Goal: Task Accomplishment & Management: Use online tool/utility

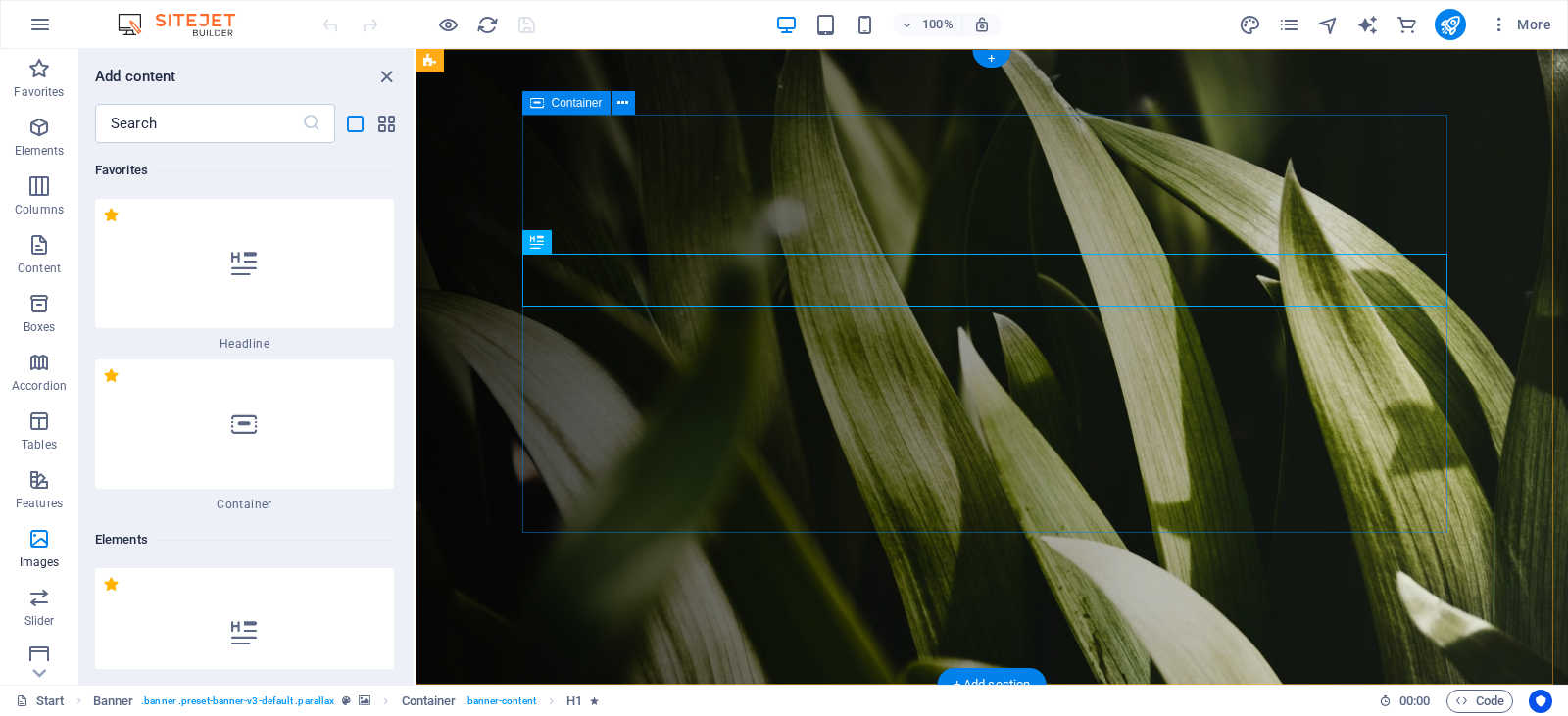
scroll to position [24091, 0]
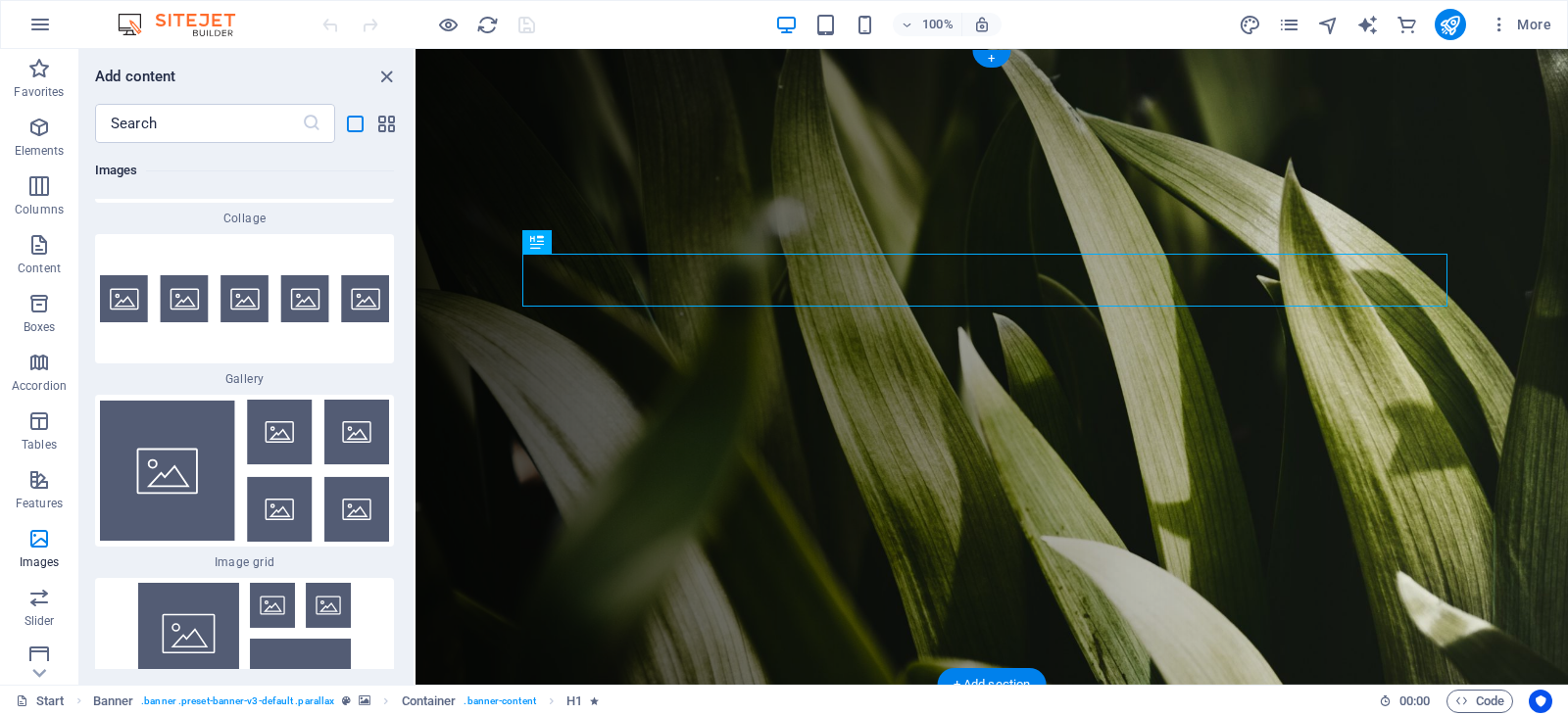
click at [464, 153] on figure at bounding box center [991, 366] width 1152 height 636
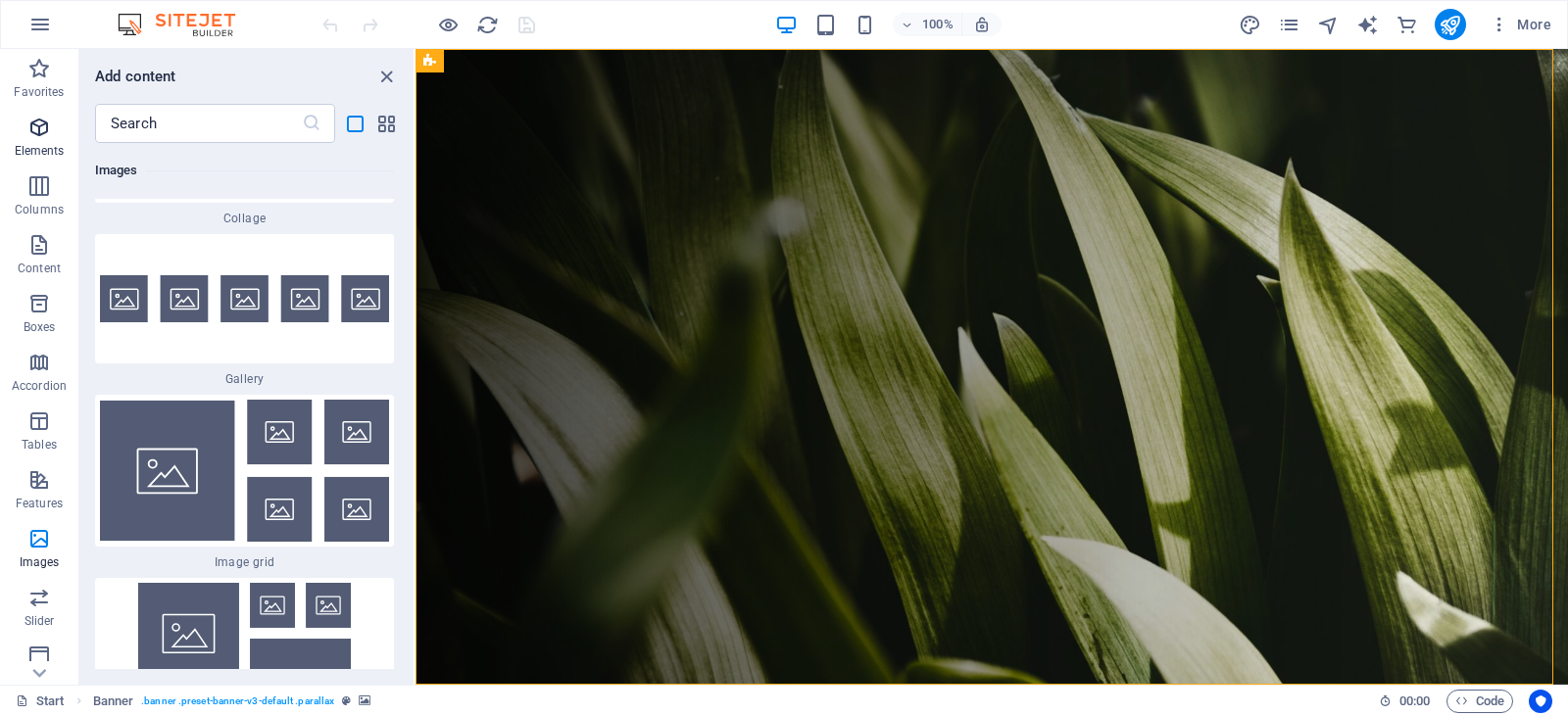
click at [43, 135] on icon "button" at bounding box center [40, 127] width 24 height 24
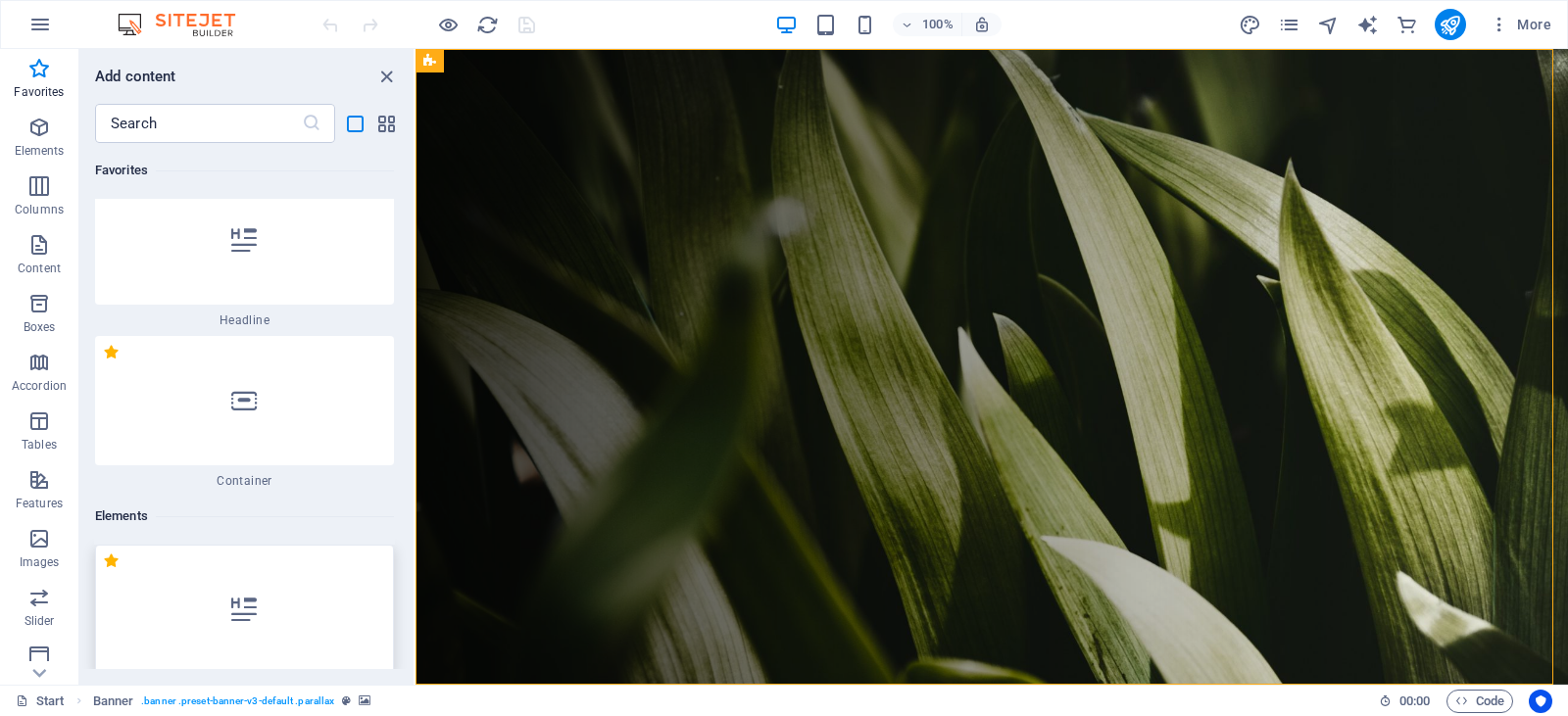
scroll to position [0, 0]
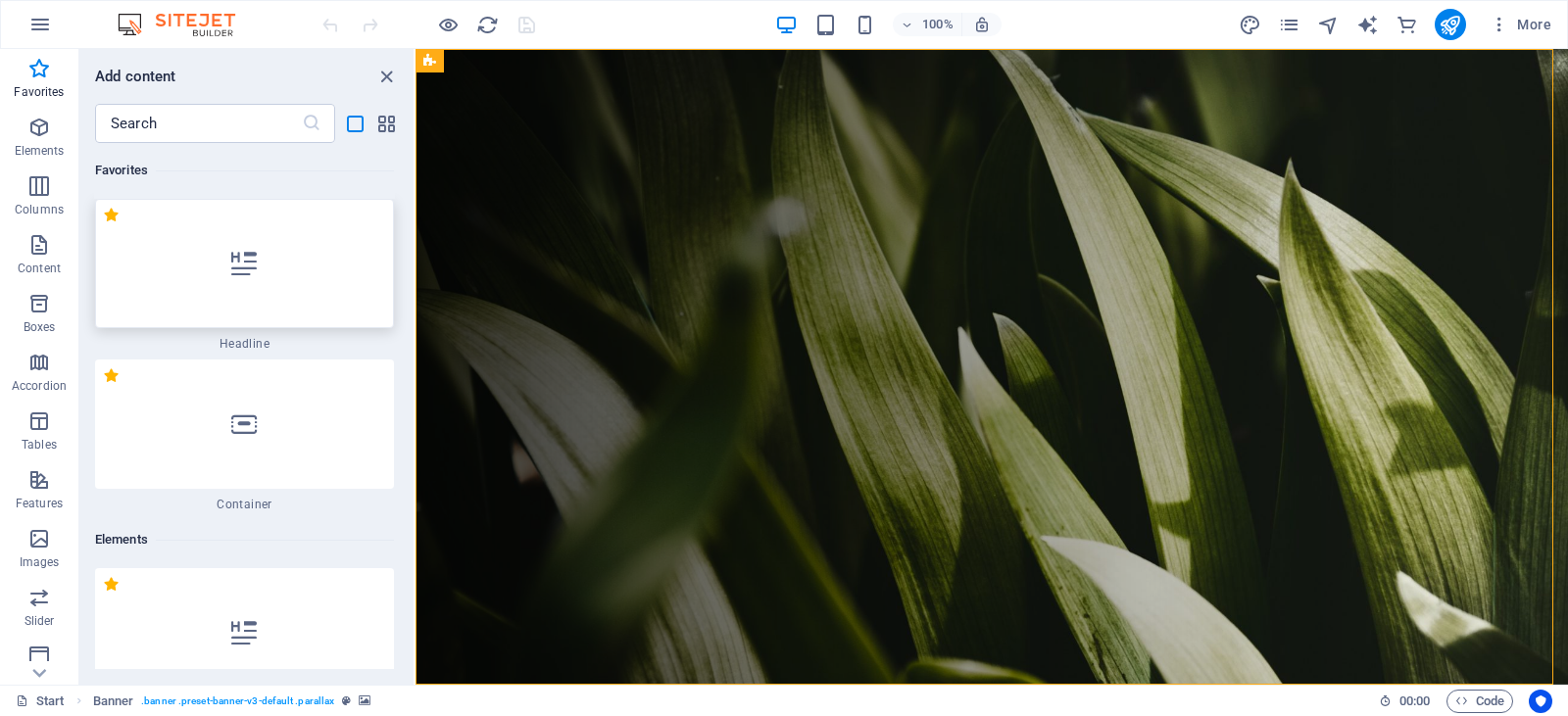
click at [251, 260] on icon at bounding box center [244, 264] width 26 height 26
click at [415, 260] on div "Drag here to replace the existing content. Press “Ctrl” if you want to create a…" at bounding box center [991, 366] width 1152 height 636
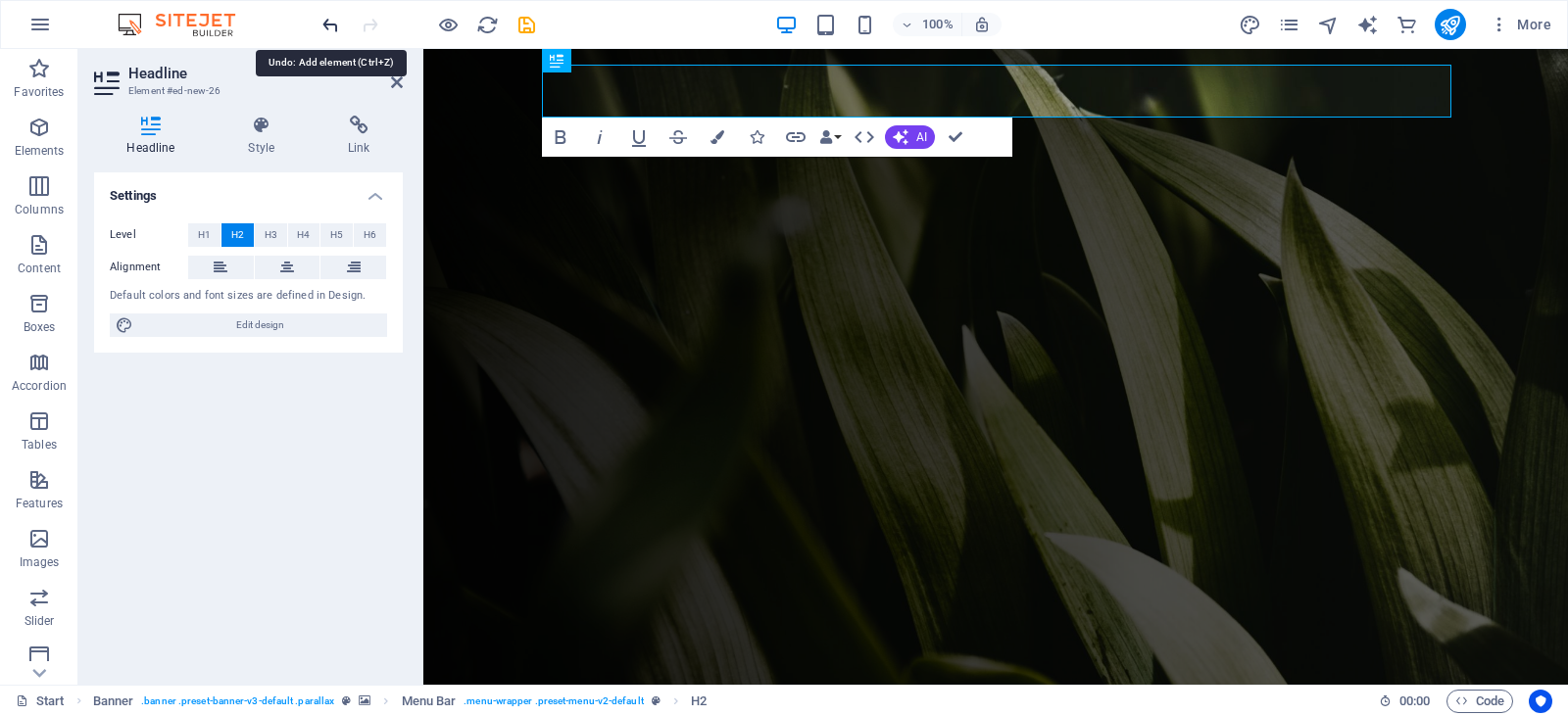
click at [330, 23] on icon "undo" at bounding box center [331, 25] width 23 height 23
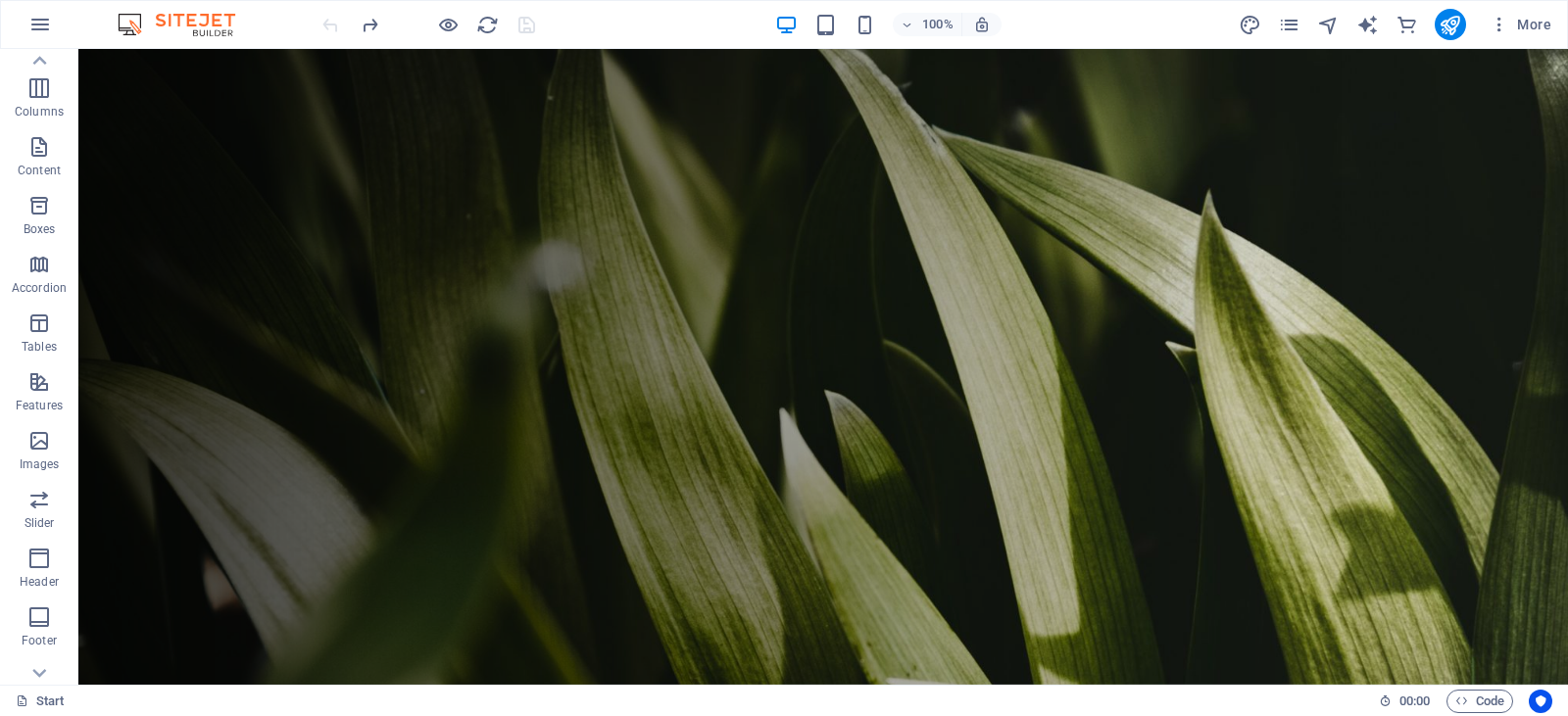
scroll to position [294, 0]
click at [37, 365] on icon "button" at bounding box center [40, 362] width 24 height 24
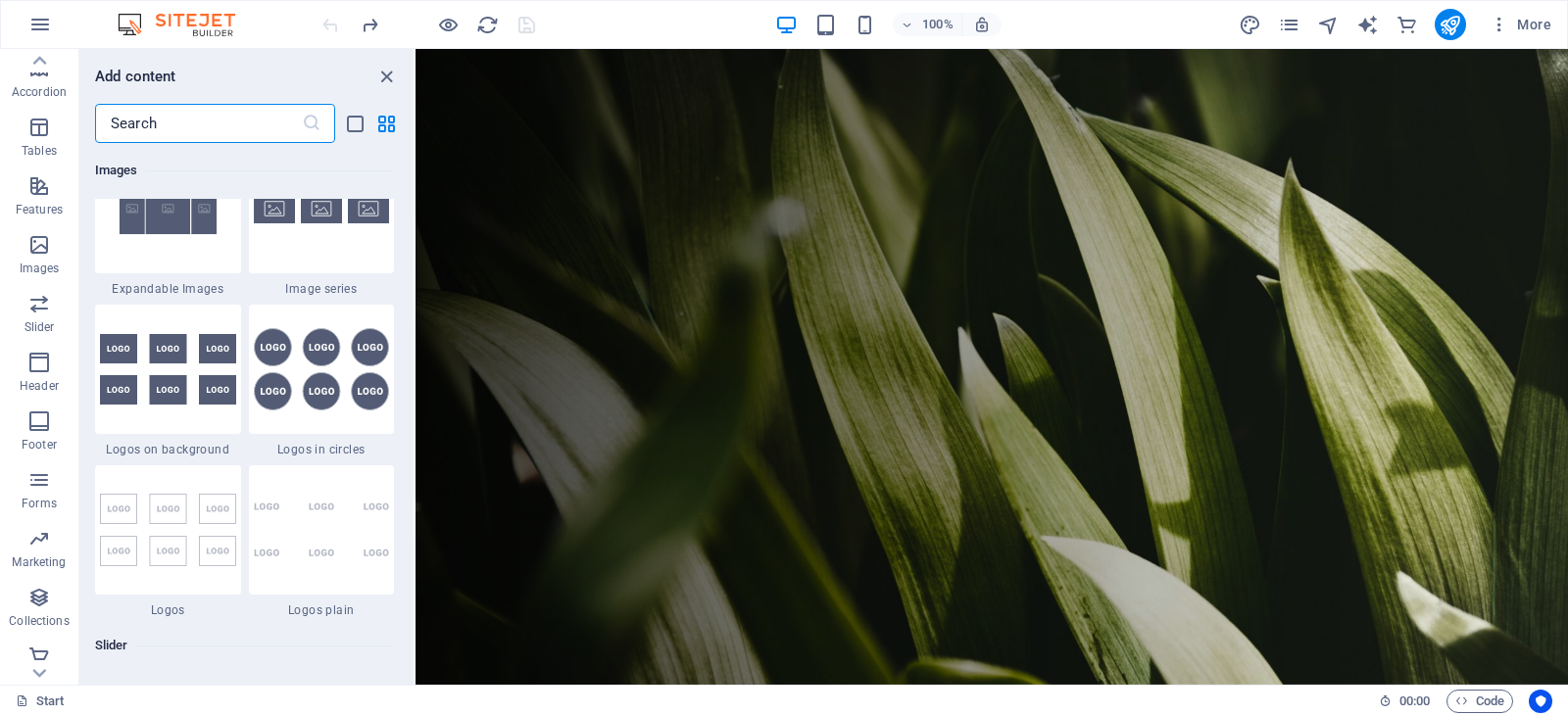
scroll to position [11800, 0]
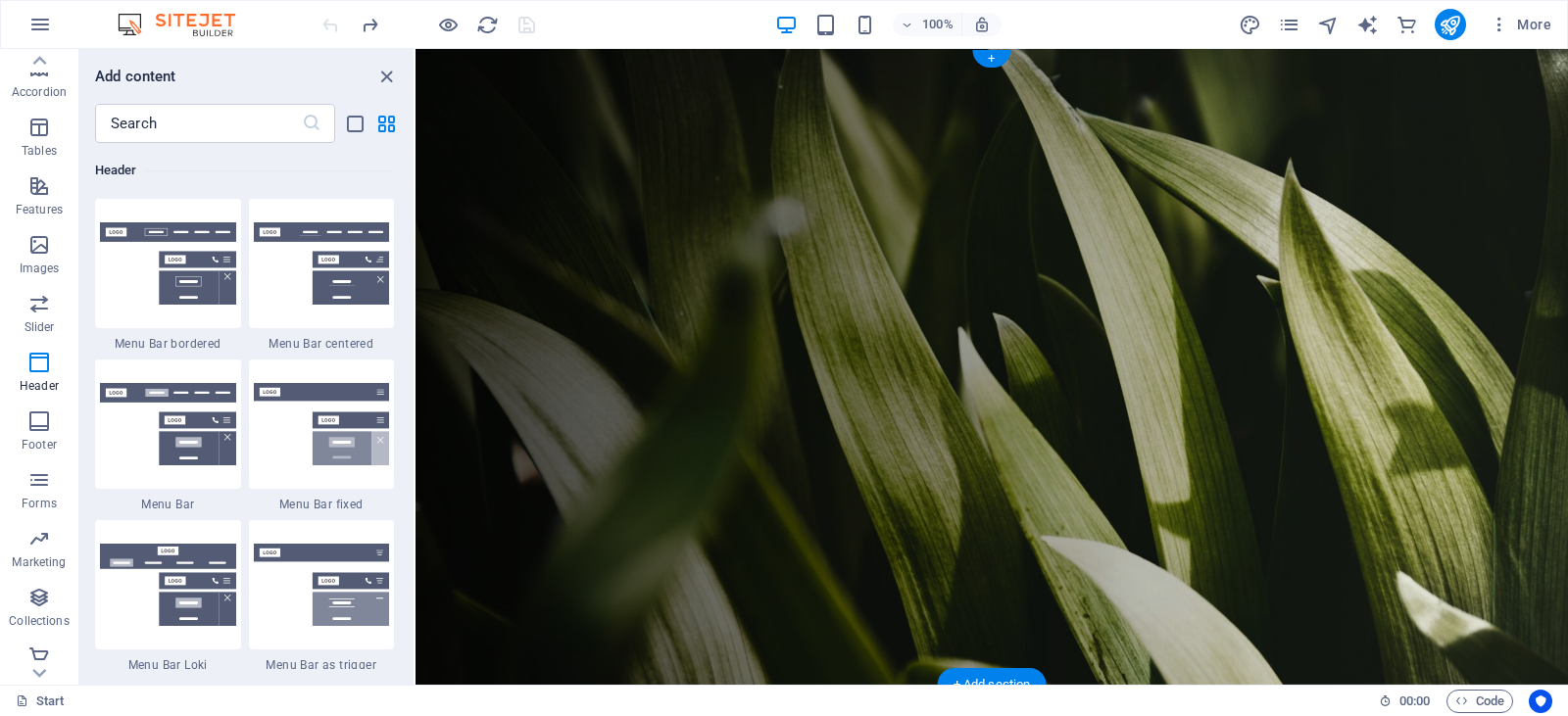
click at [488, 234] on figure at bounding box center [991, 366] width 1152 height 636
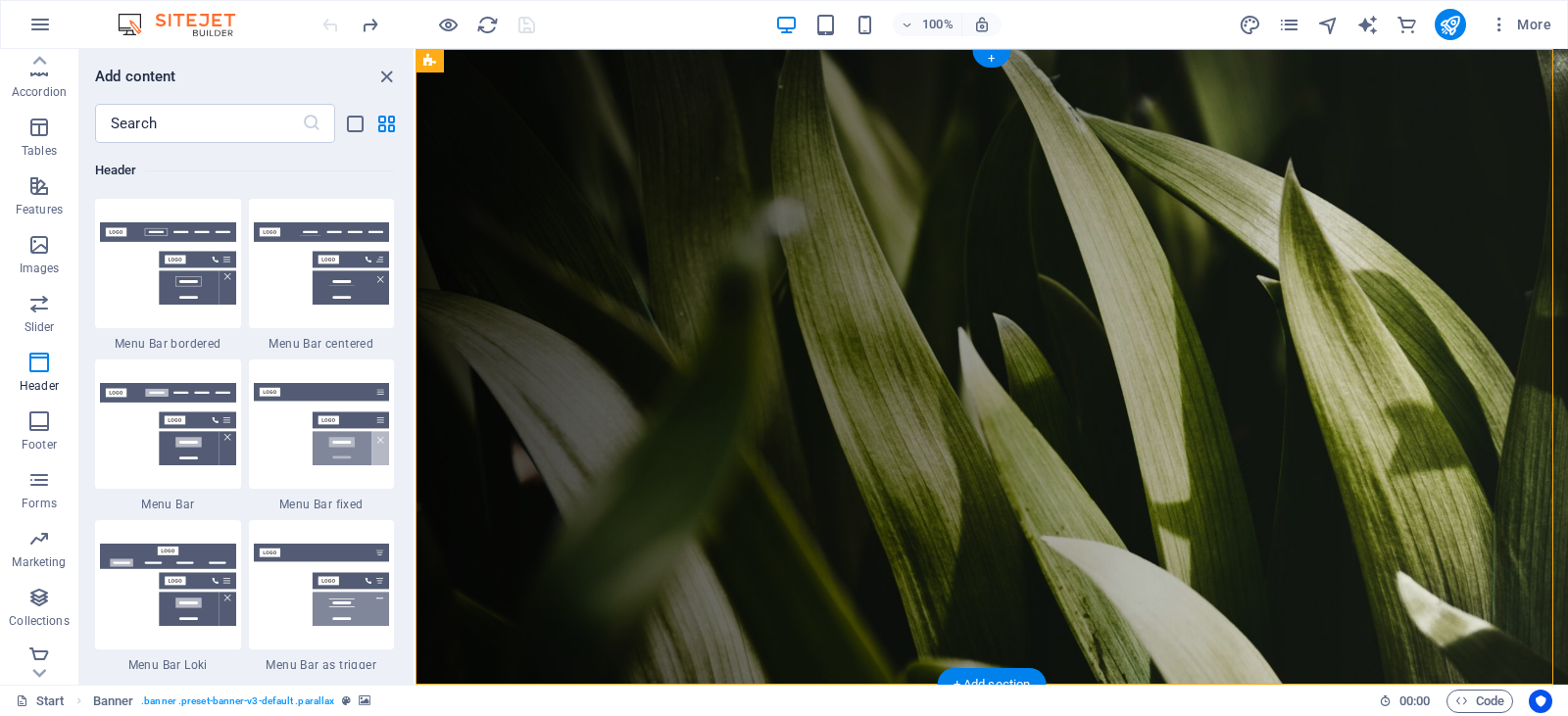
click at [480, 175] on figure at bounding box center [991, 366] width 1152 height 636
select select "vh"
select select "header"
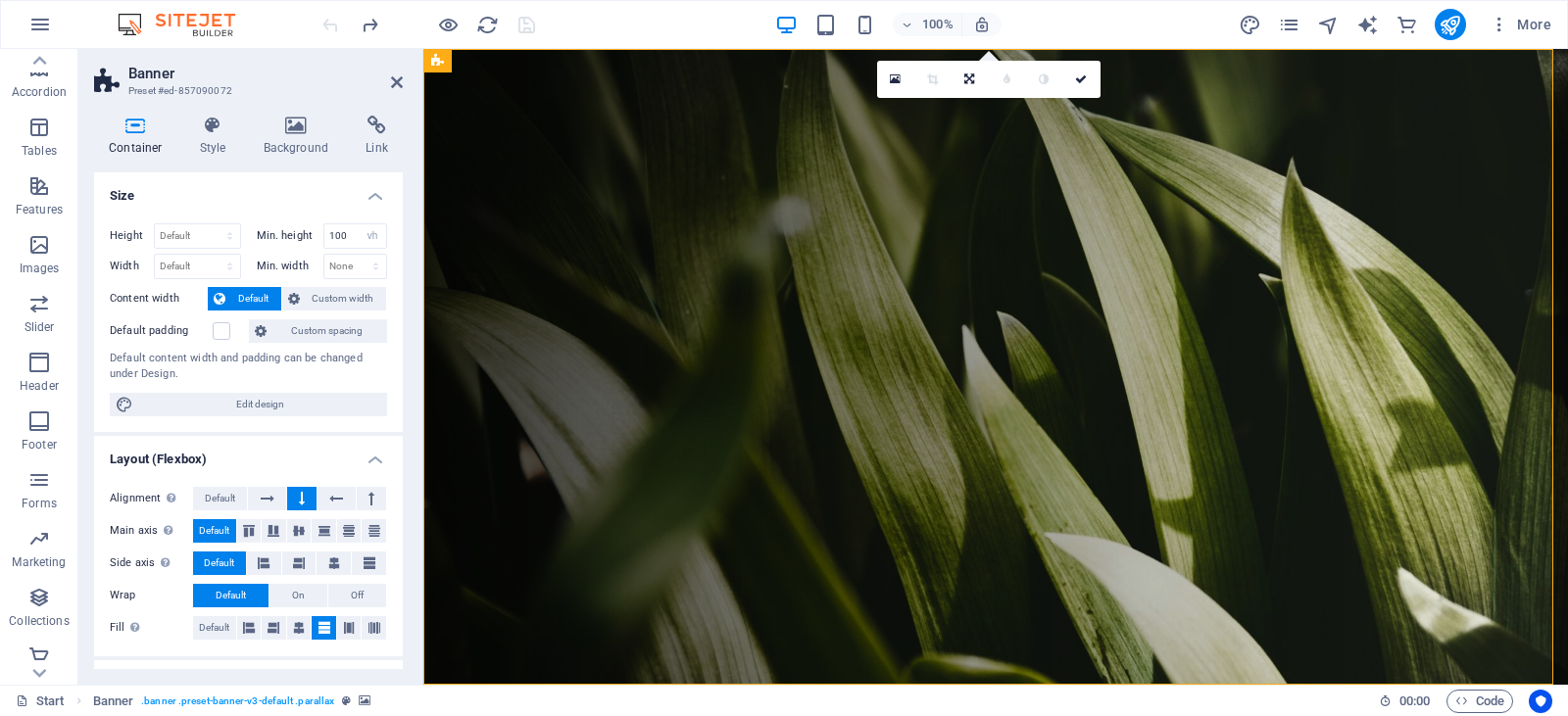
click at [250, 299] on span "Default" at bounding box center [253, 299] width 44 height 24
click at [41, 252] on icon "button" at bounding box center [40, 245] width 24 height 24
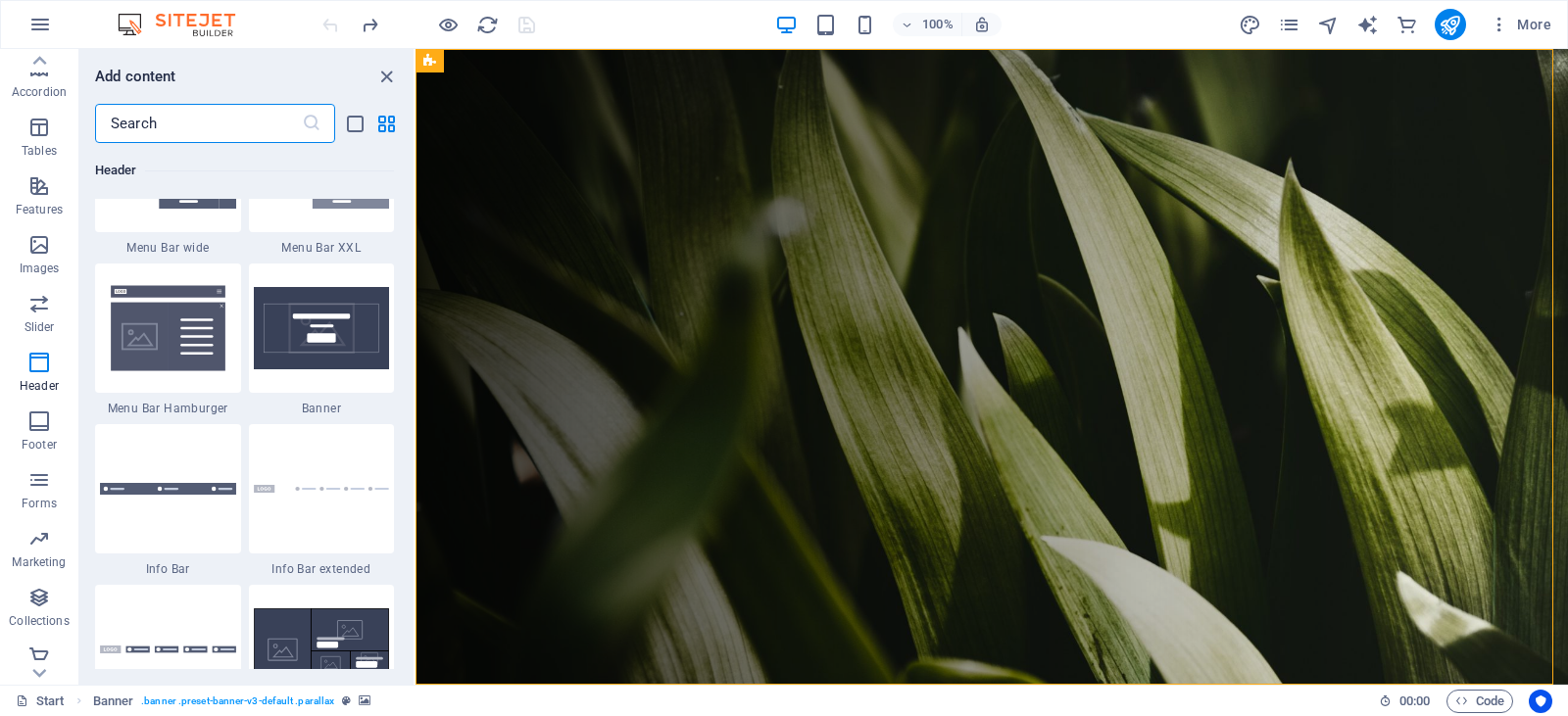
scroll to position [12387, 0]
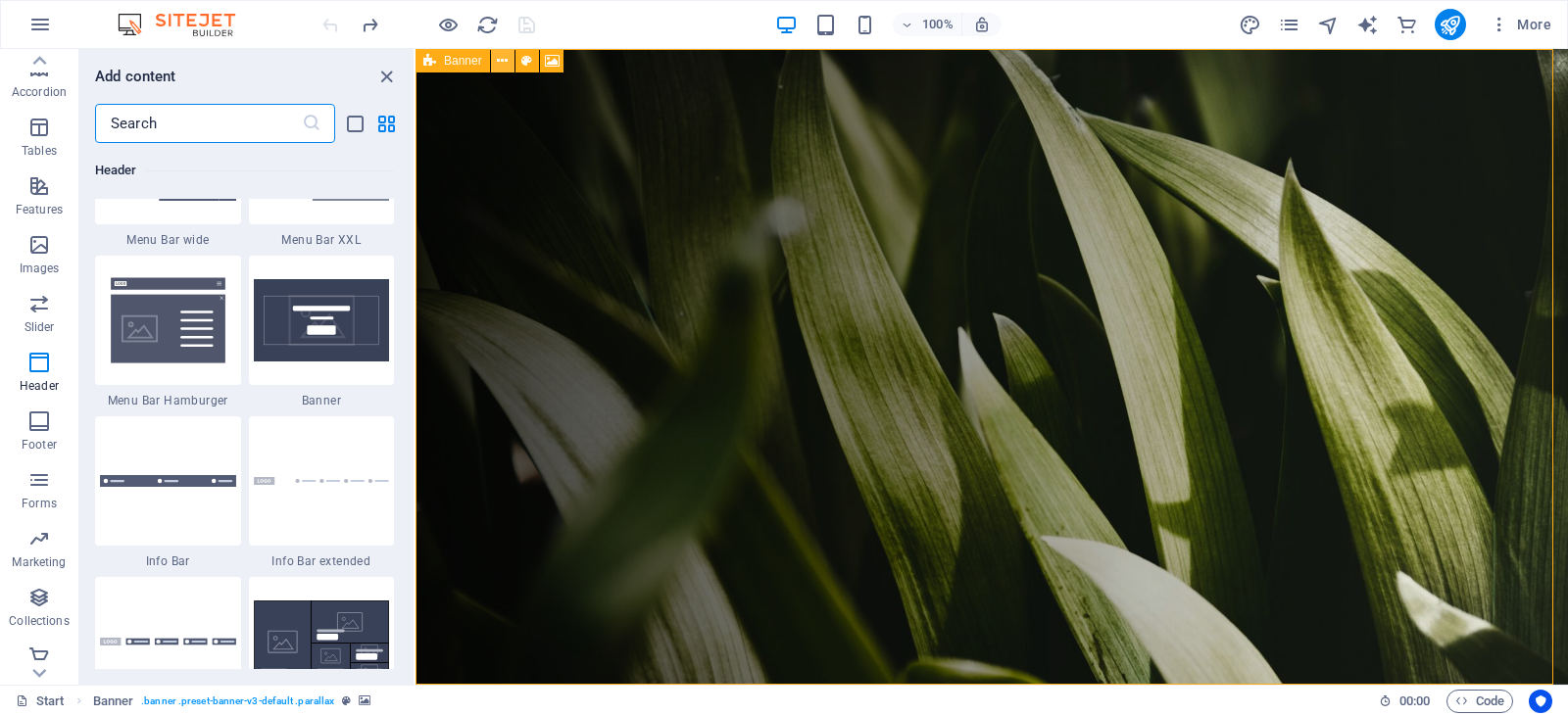
click at [502, 63] on icon at bounding box center [501, 61] width 11 height 21
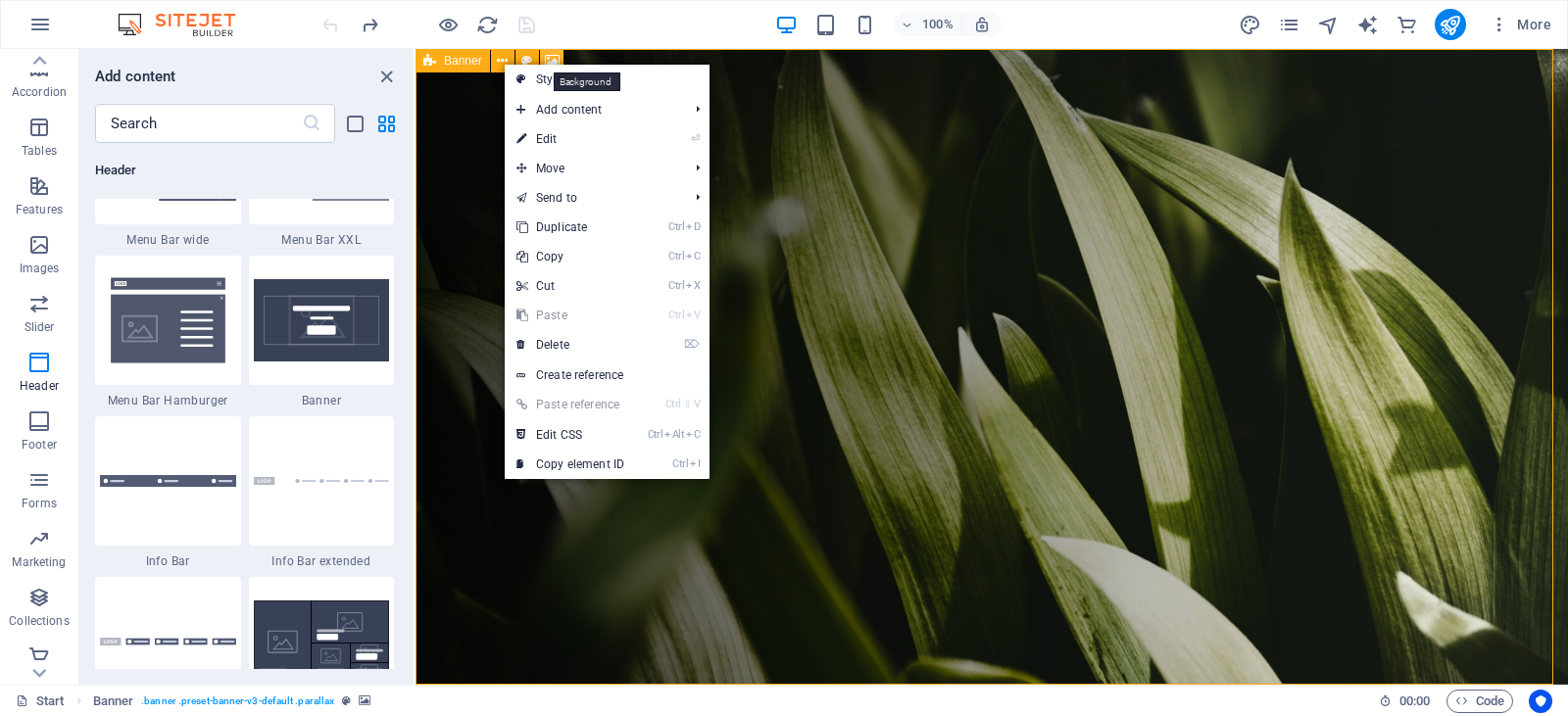
click at [553, 57] on icon at bounding box center [552, 61] width 15 height 21
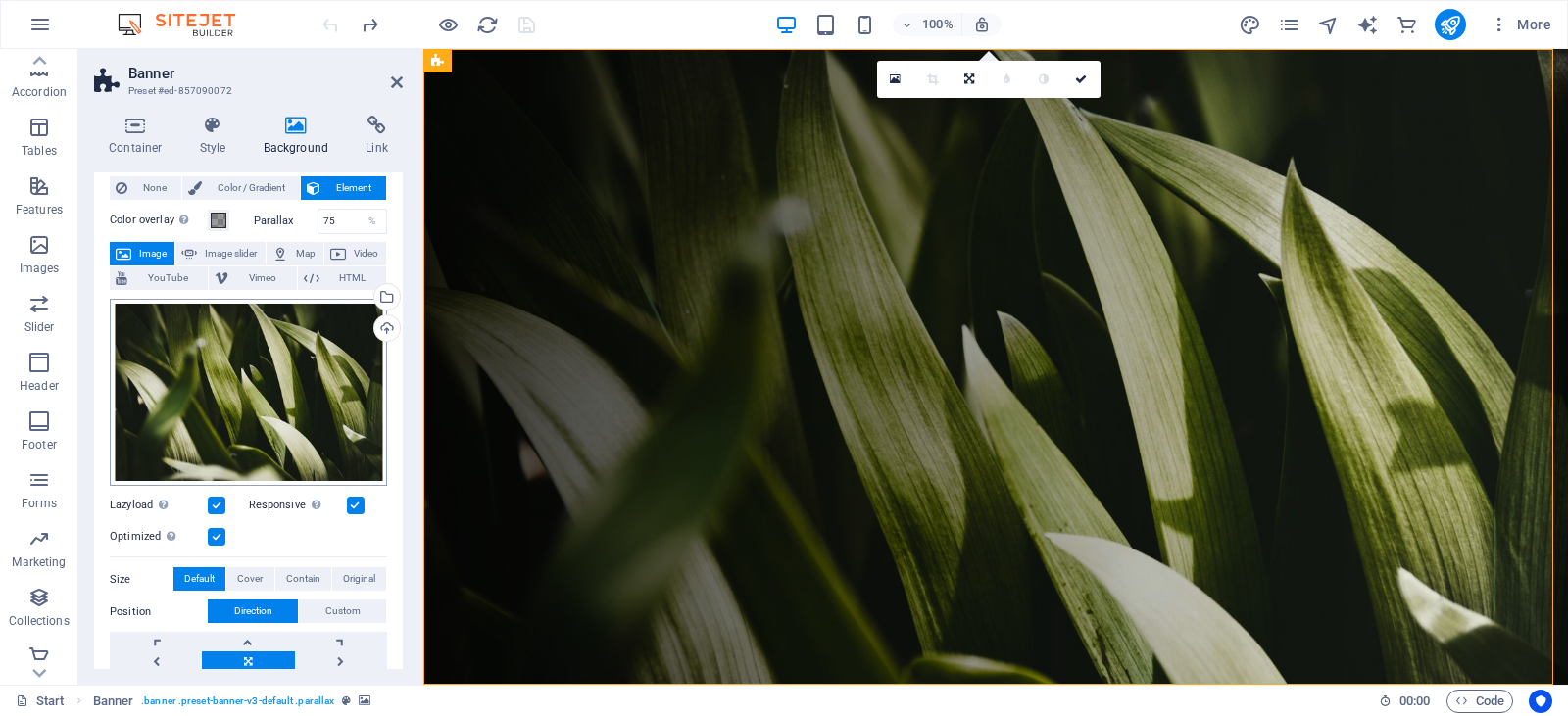
scroll to position [0, 0]
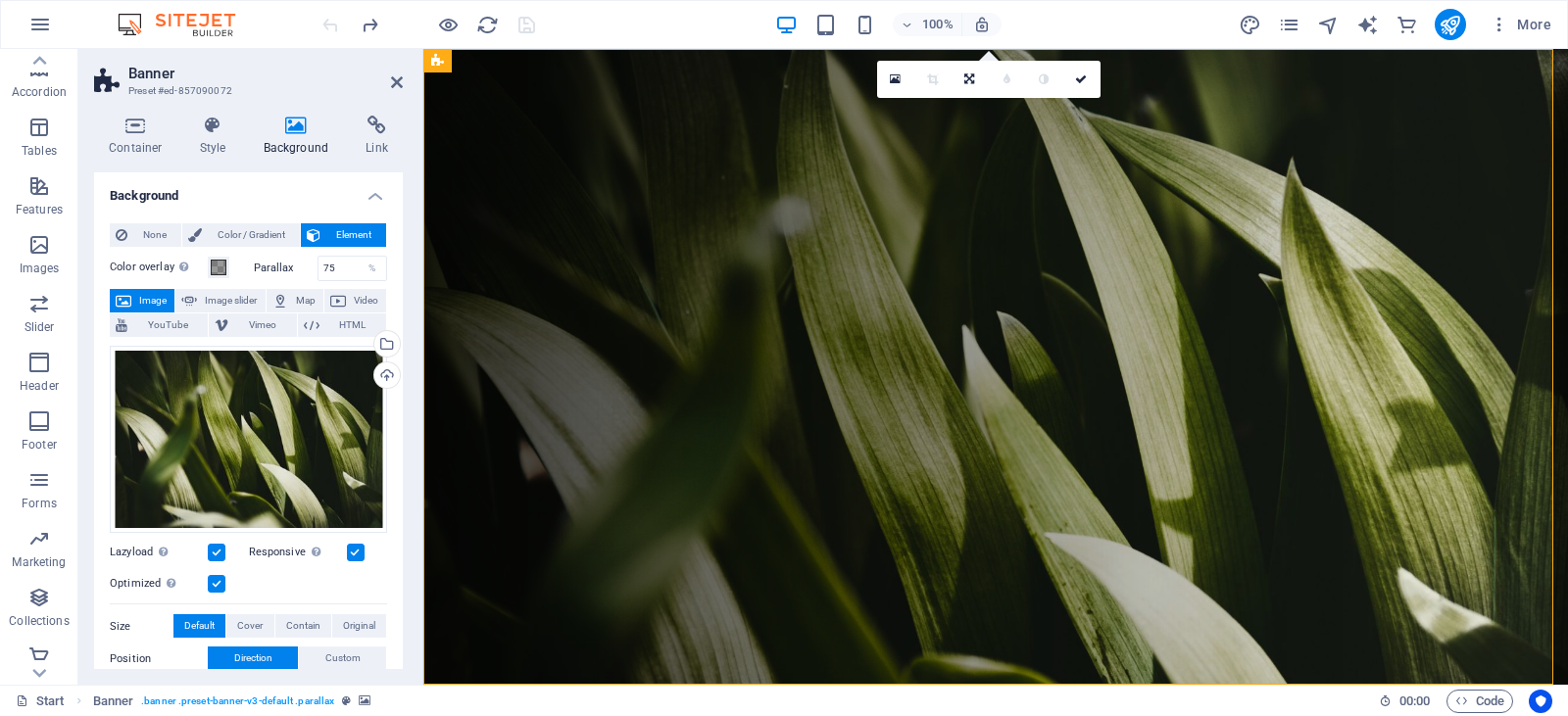
click at [334, 236] on span "Element" at bounding box center [354, 235] width 54 height 24
click at [436, 64] on icon at bounding box center [437, 61] width 13 height 24
click at [507, 64] on icon at bounding box center [509, 61] width 11 height 21
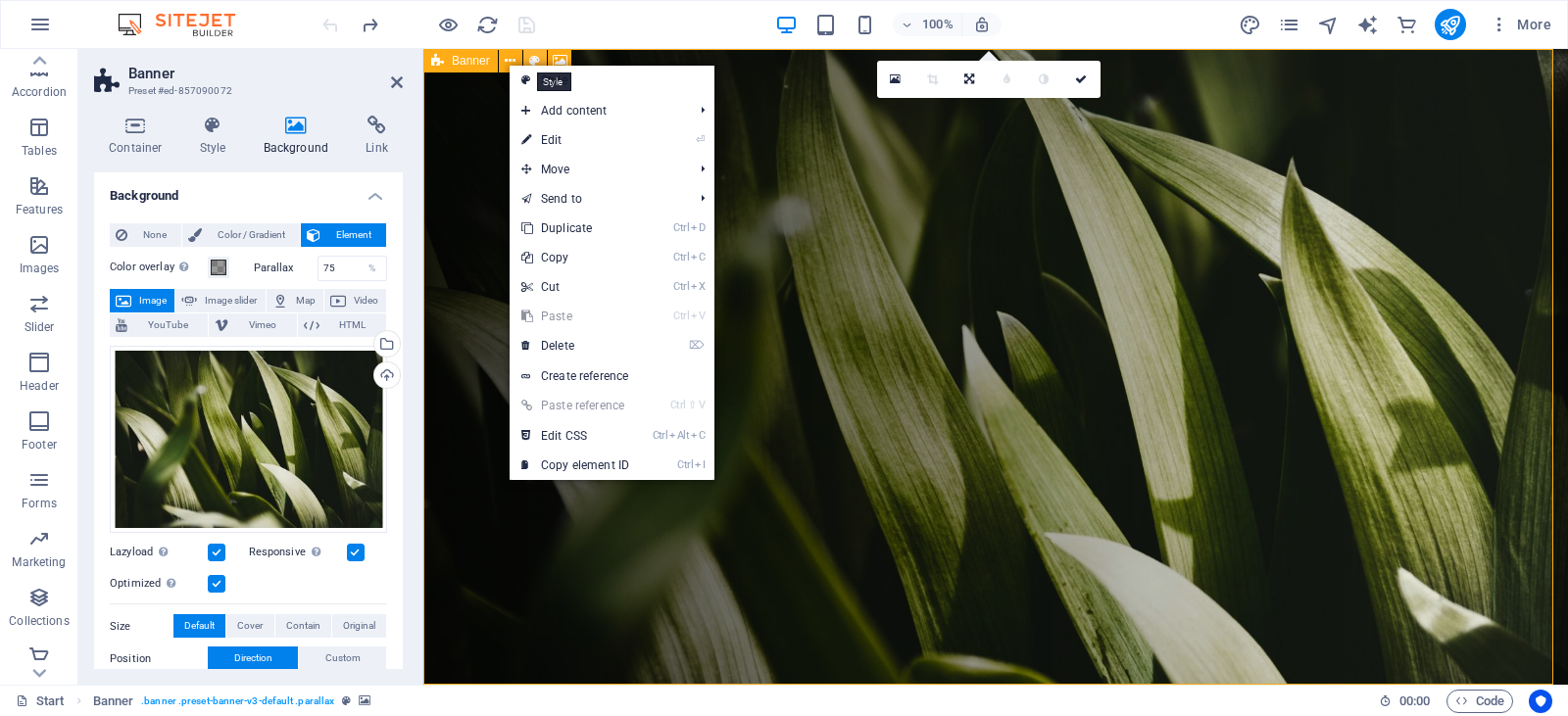
click at [535, 61] on icon at bounding box center [534, 61] width 11 height 21
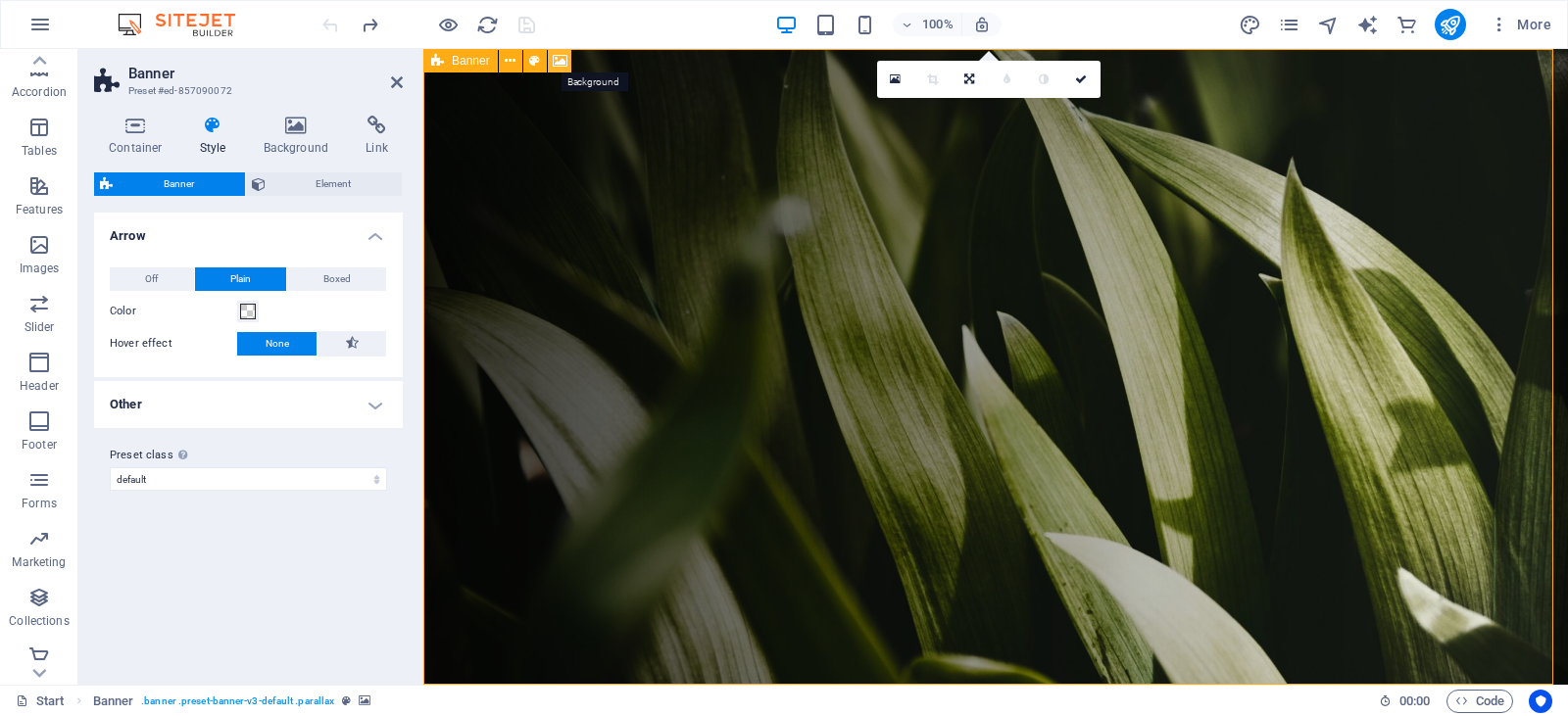
click at [556, 58] on icon at bounding box center [560, 61] width 15 height 21
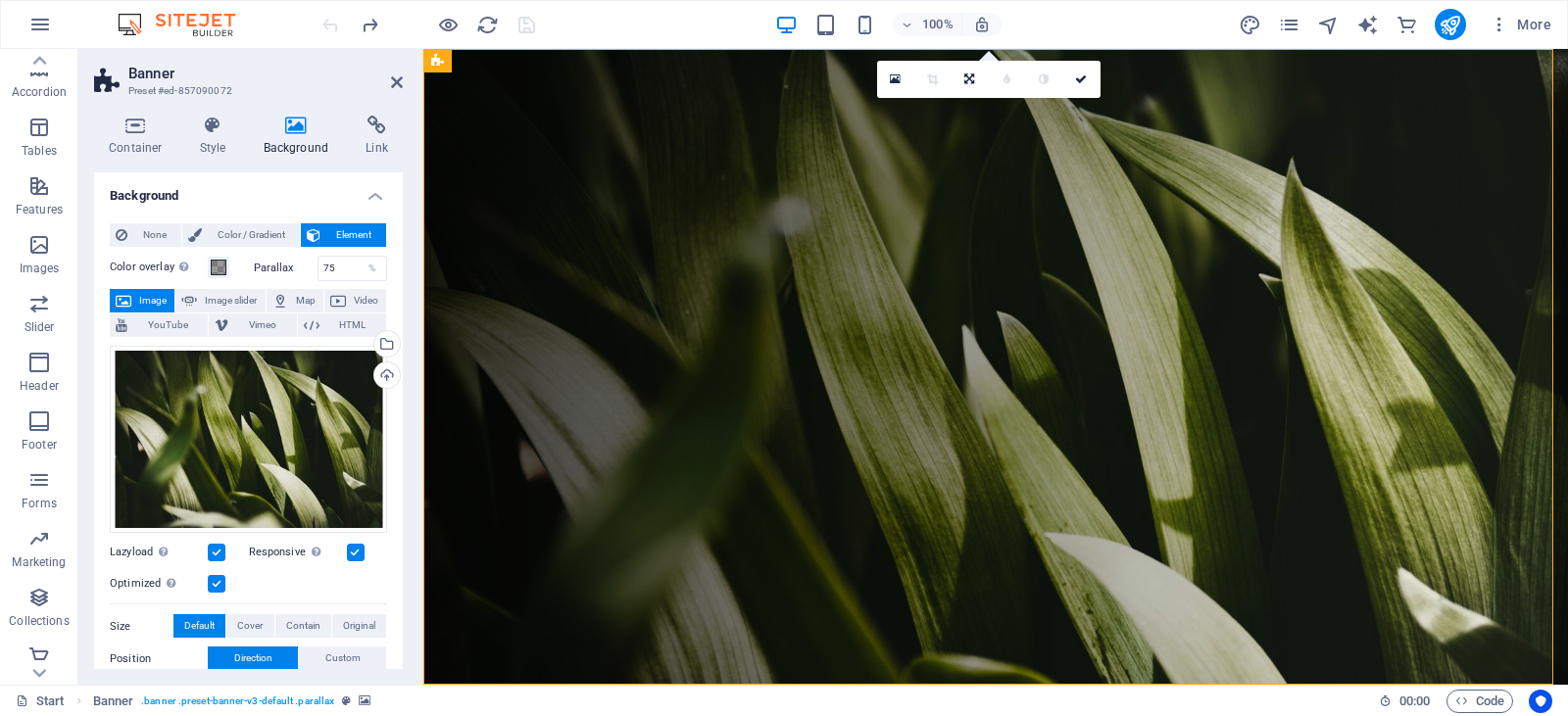
click at [337, 231] on span "Element" at bounding box center [354, 235] width 54 height 24
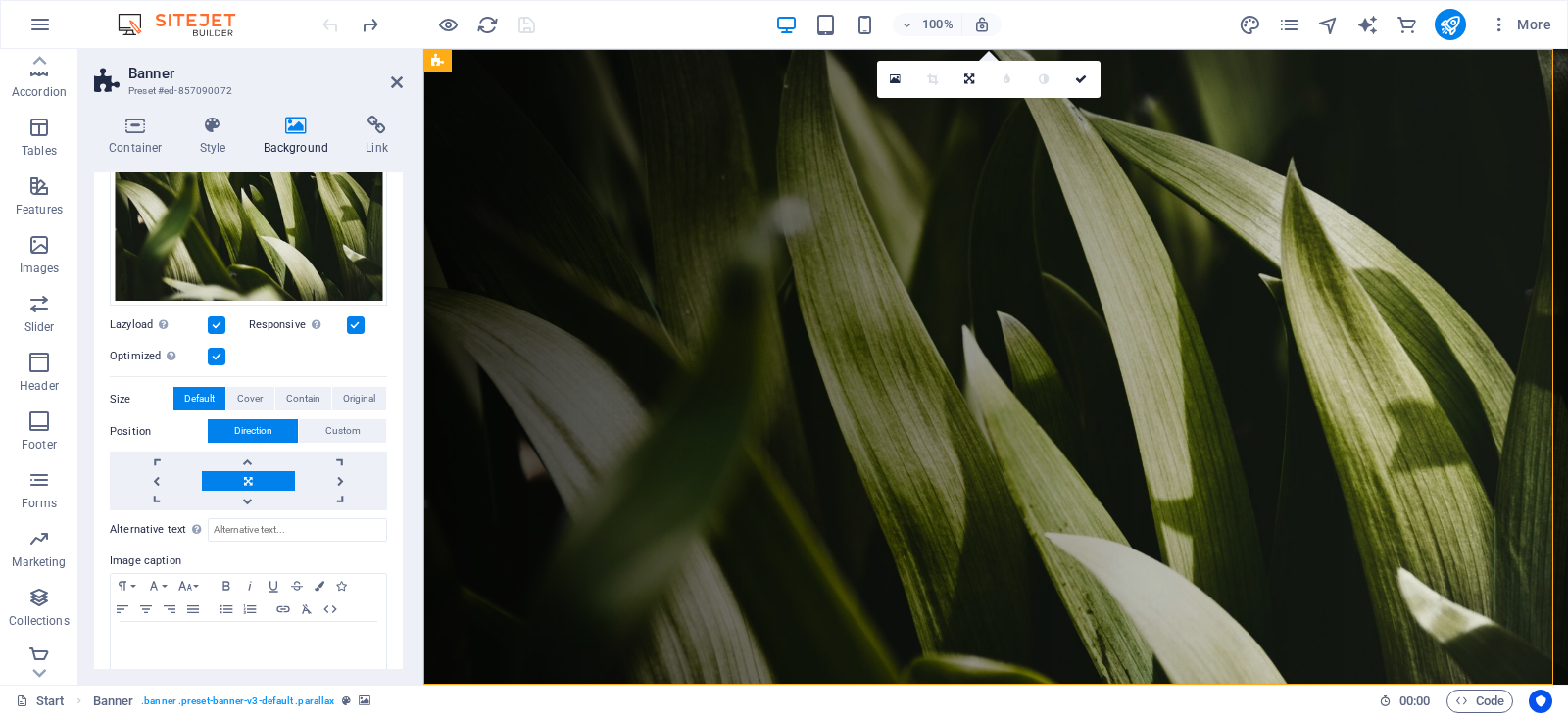
scroll to position [254, 0]
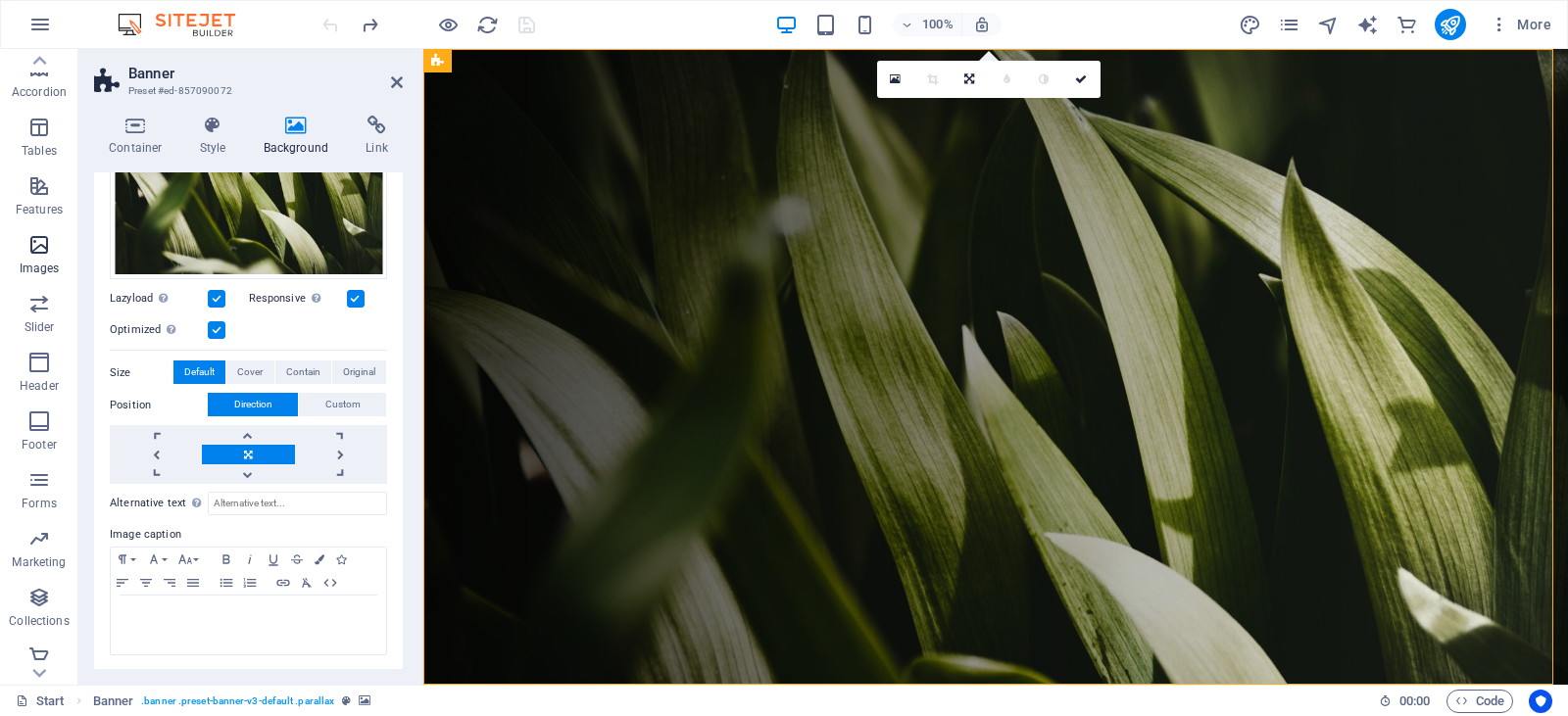
click at [44, 247] on icon "button" at bounding box center [40, 245] width 24 height 24
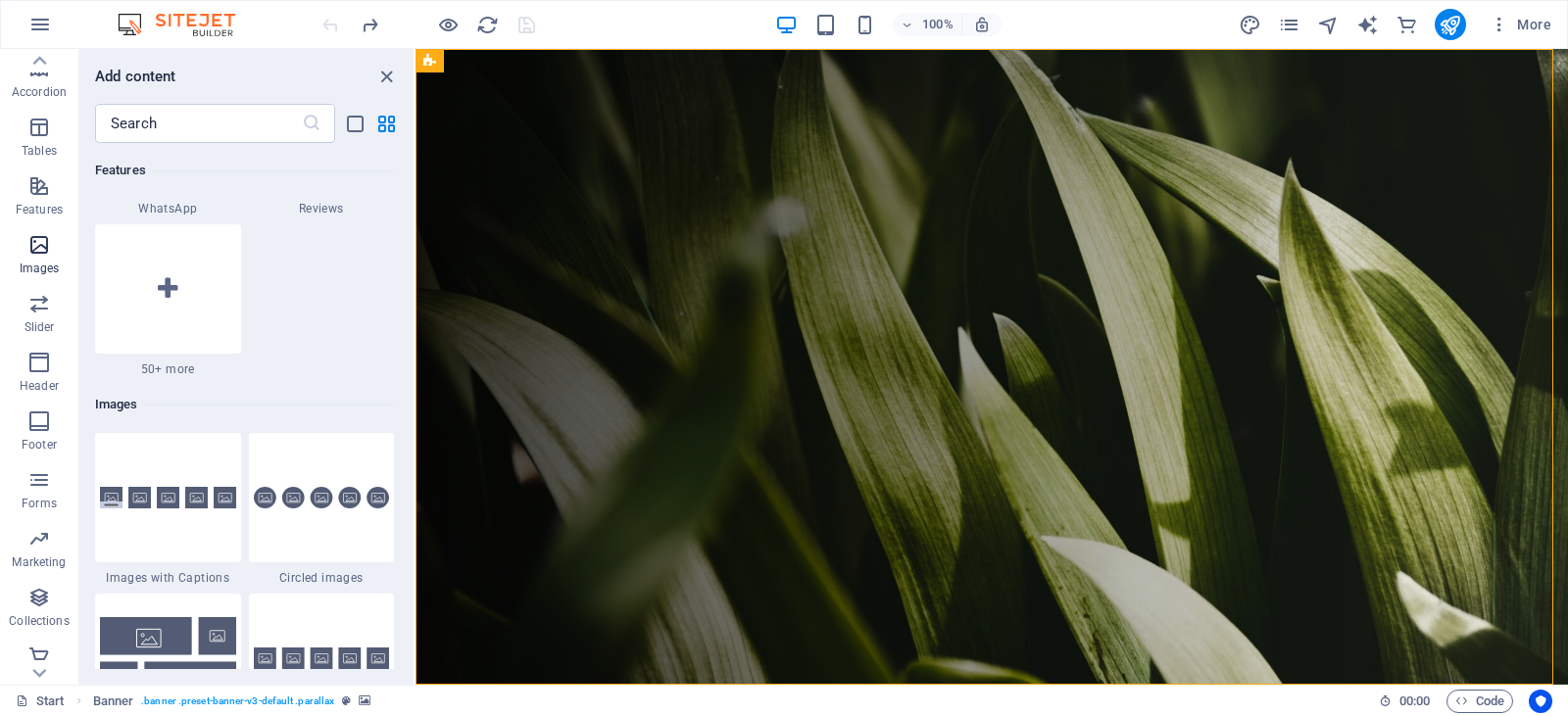
scroll to position [9937, 0]
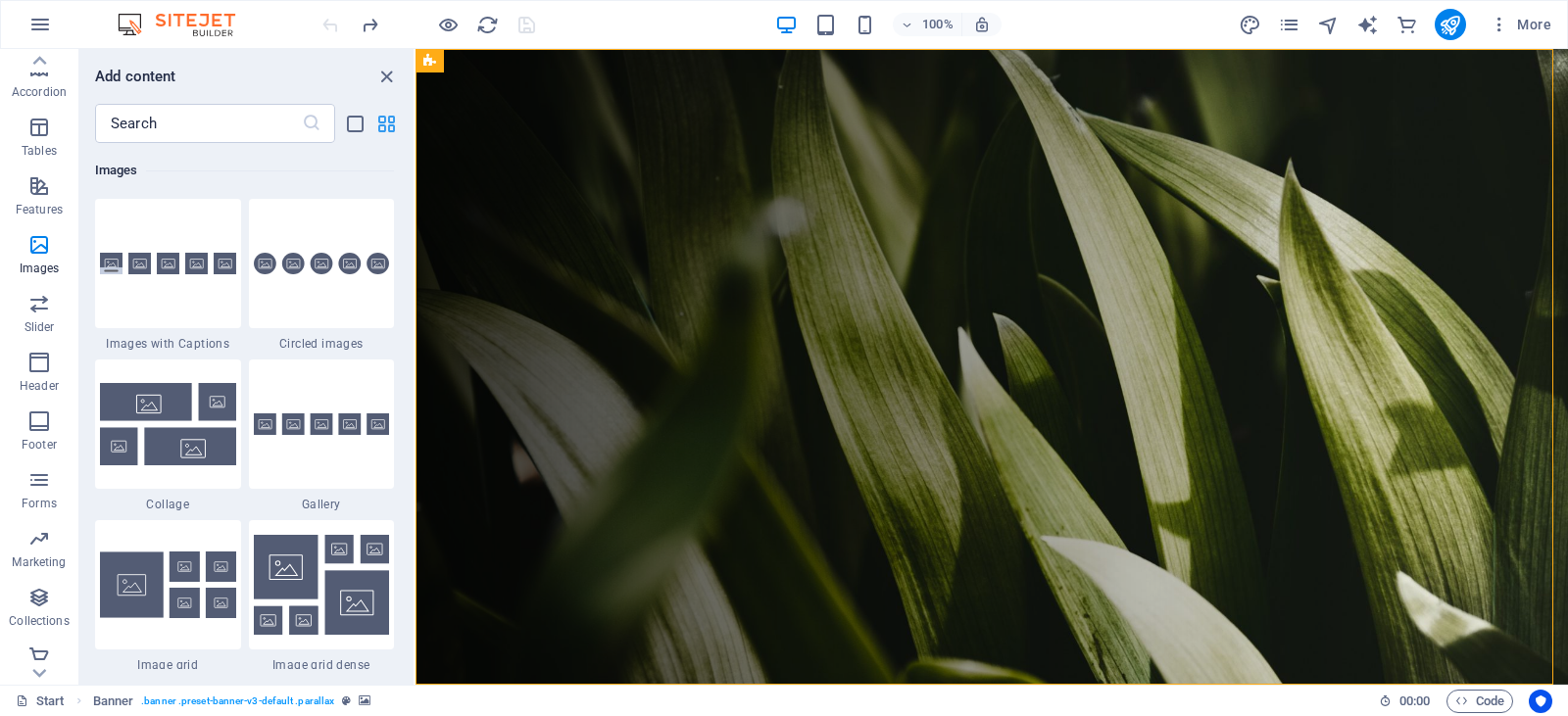
click at [384, 125] on icon "grid-view" at bounding box center [386, 123] width 23 height 23
click at [384, 124] on icon "grid-view" at bounding box center [386, 123] width 23 height 23
click at [353, 121] on icon "list-view" at bounding box center [355, 123] width 23 height 23
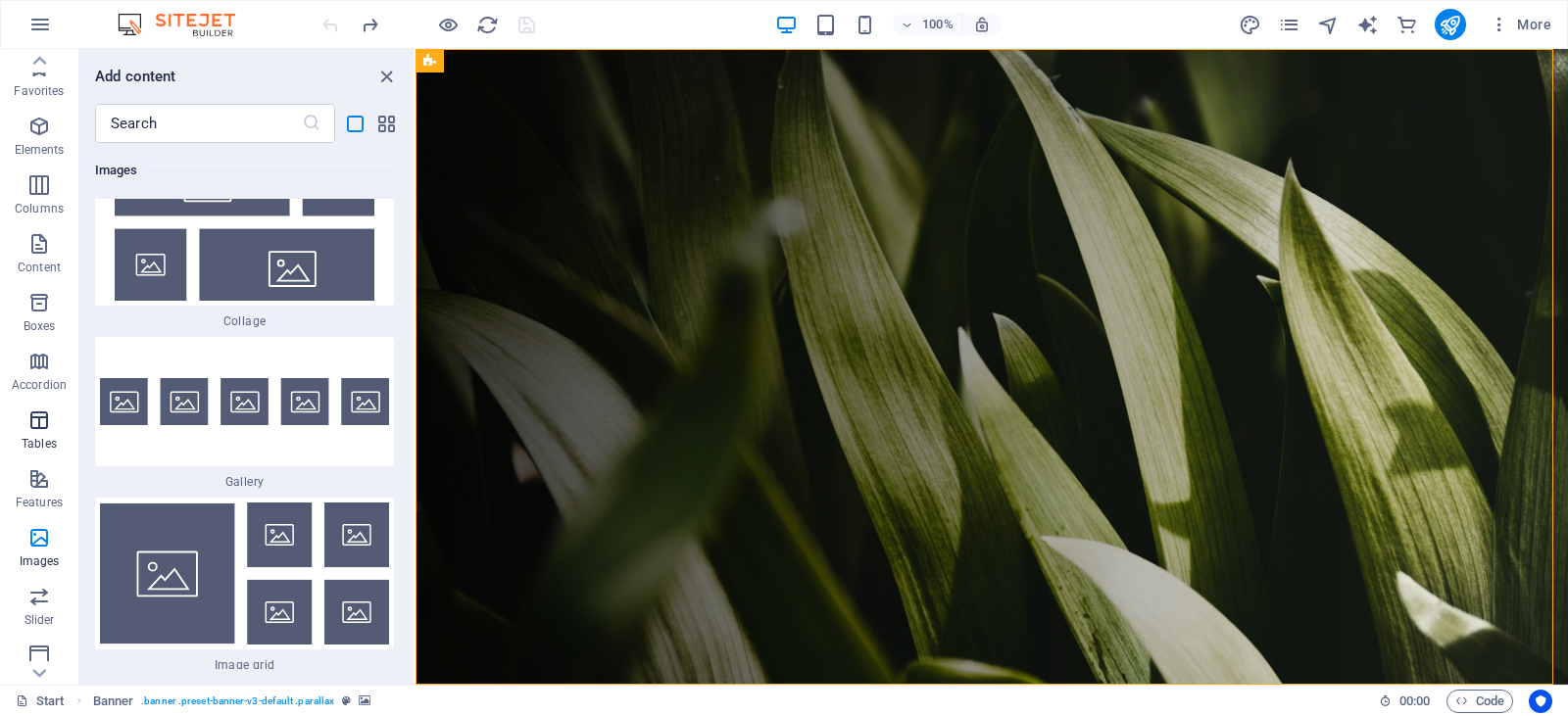
scroll to position [0, 0]
click at [36, 130] on icon "button" at bounding box center [40, 127] width 24 height 24
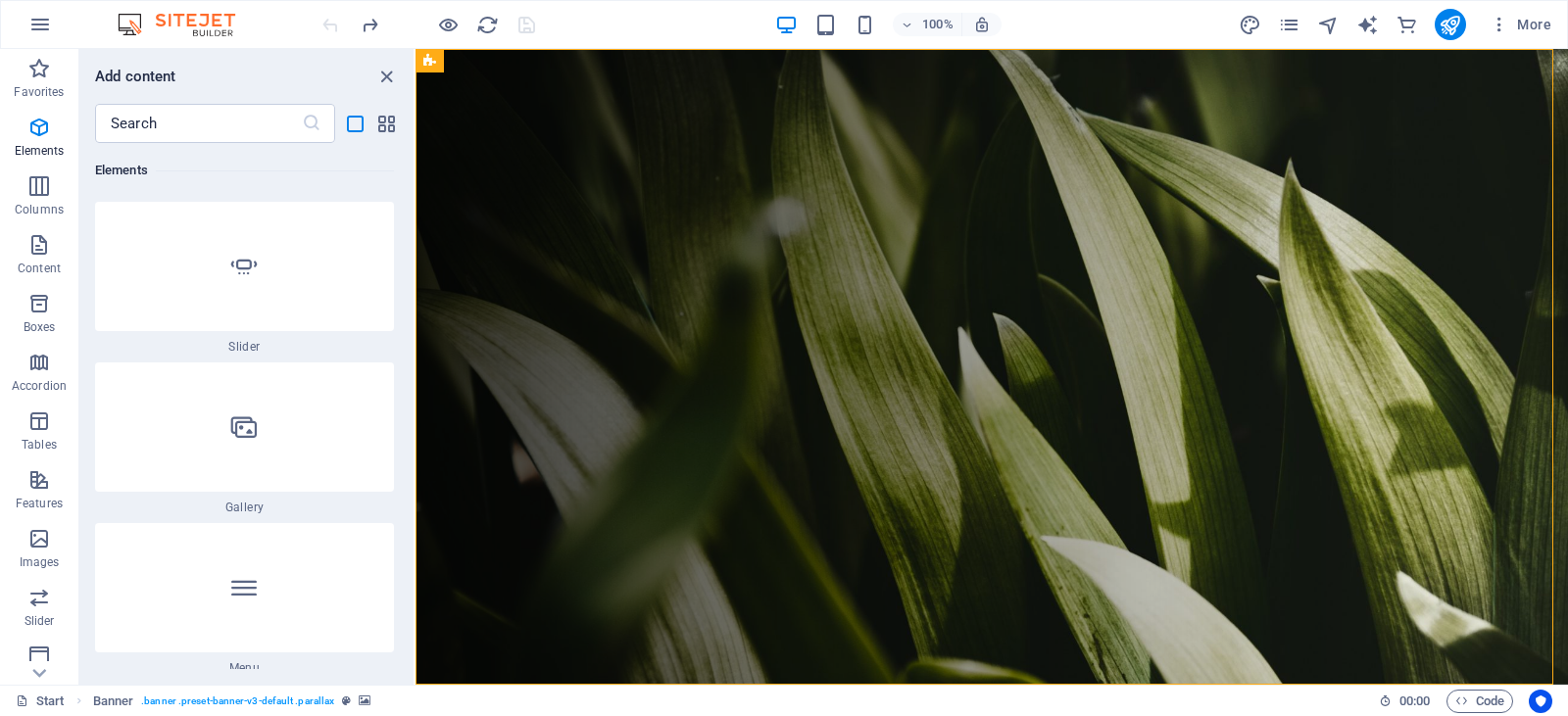
scroll to position [2330, 0]
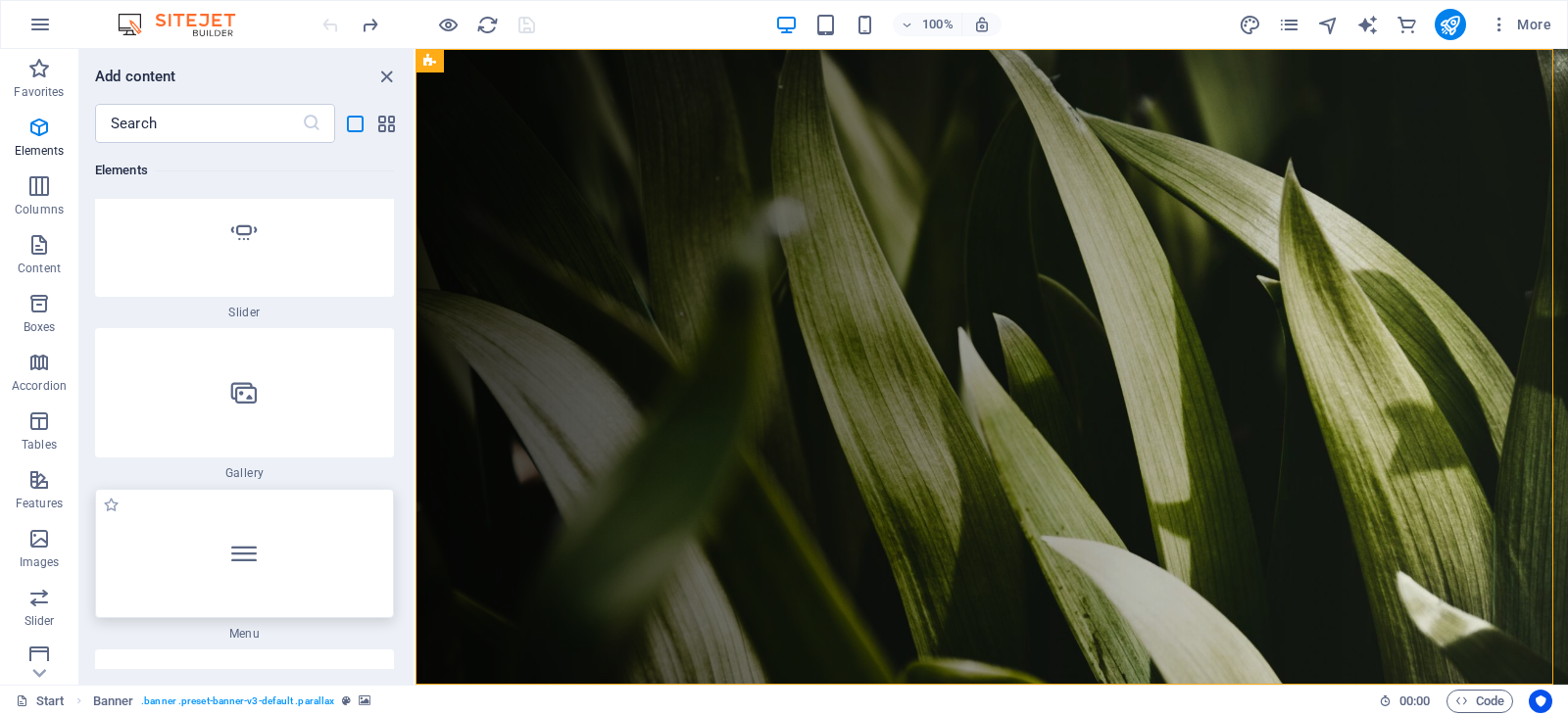
click at [238, 560] on icon at bounding box center [244, 554] width 26 height 26
click at [415, 560] on div "Drag here to replace the existing content. Press “Ctrl” if you want to create a…" at bounding box center [991, 366] width 1152 height 636
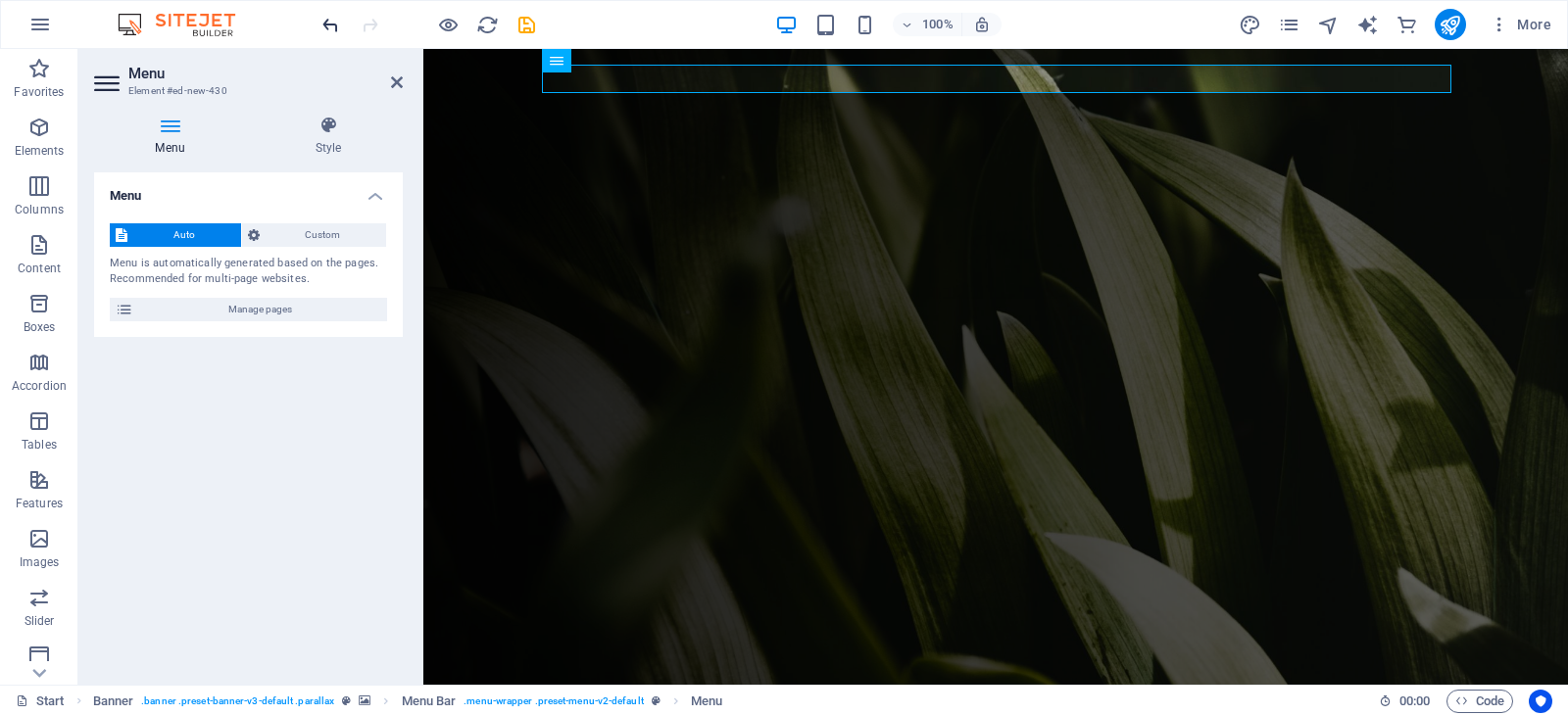
click at [326, 22] on icon "undo" at bounding box center [331, 25] width 23 height 23
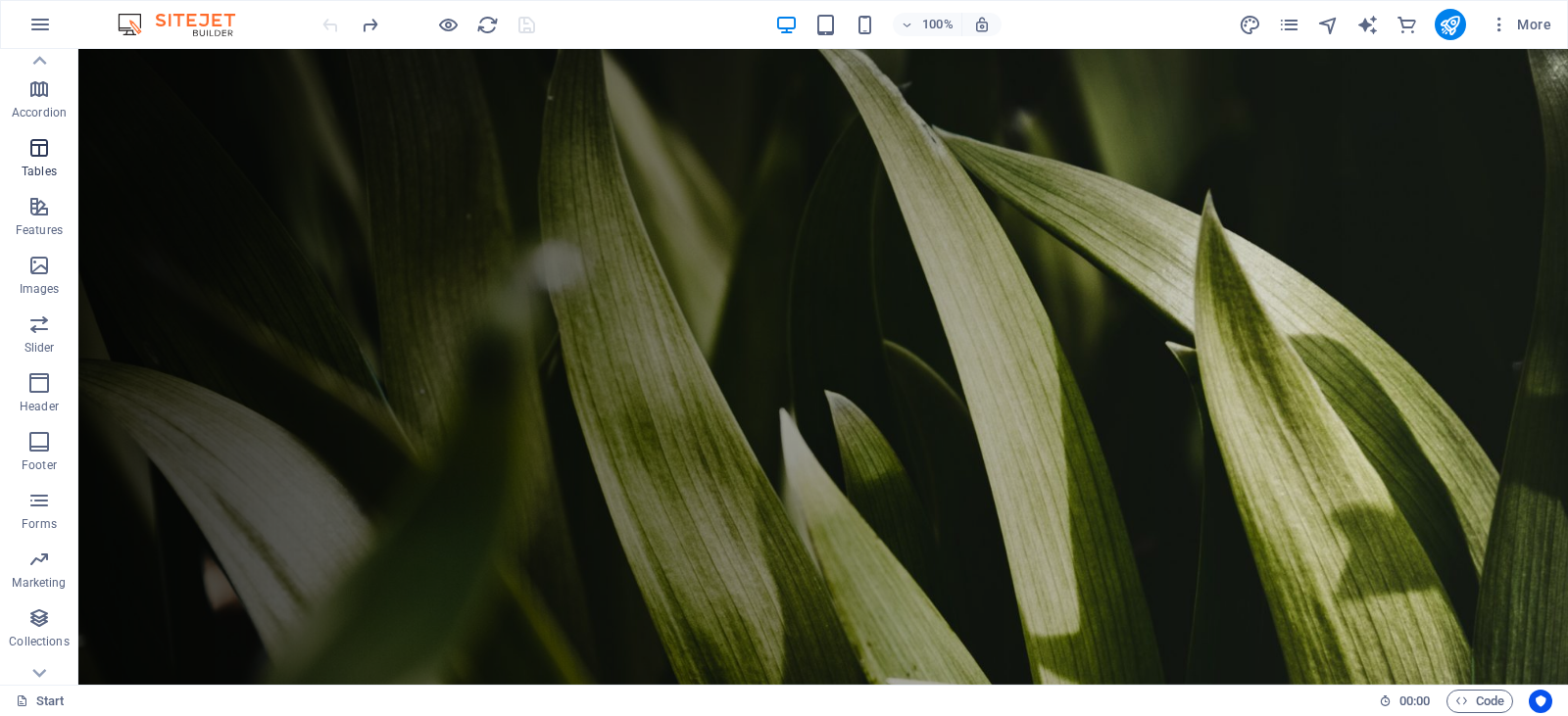
scroll to position [294, 0]
click at [37, 366] on icon "button" at bounding box center [40, 362] width 24 height 24
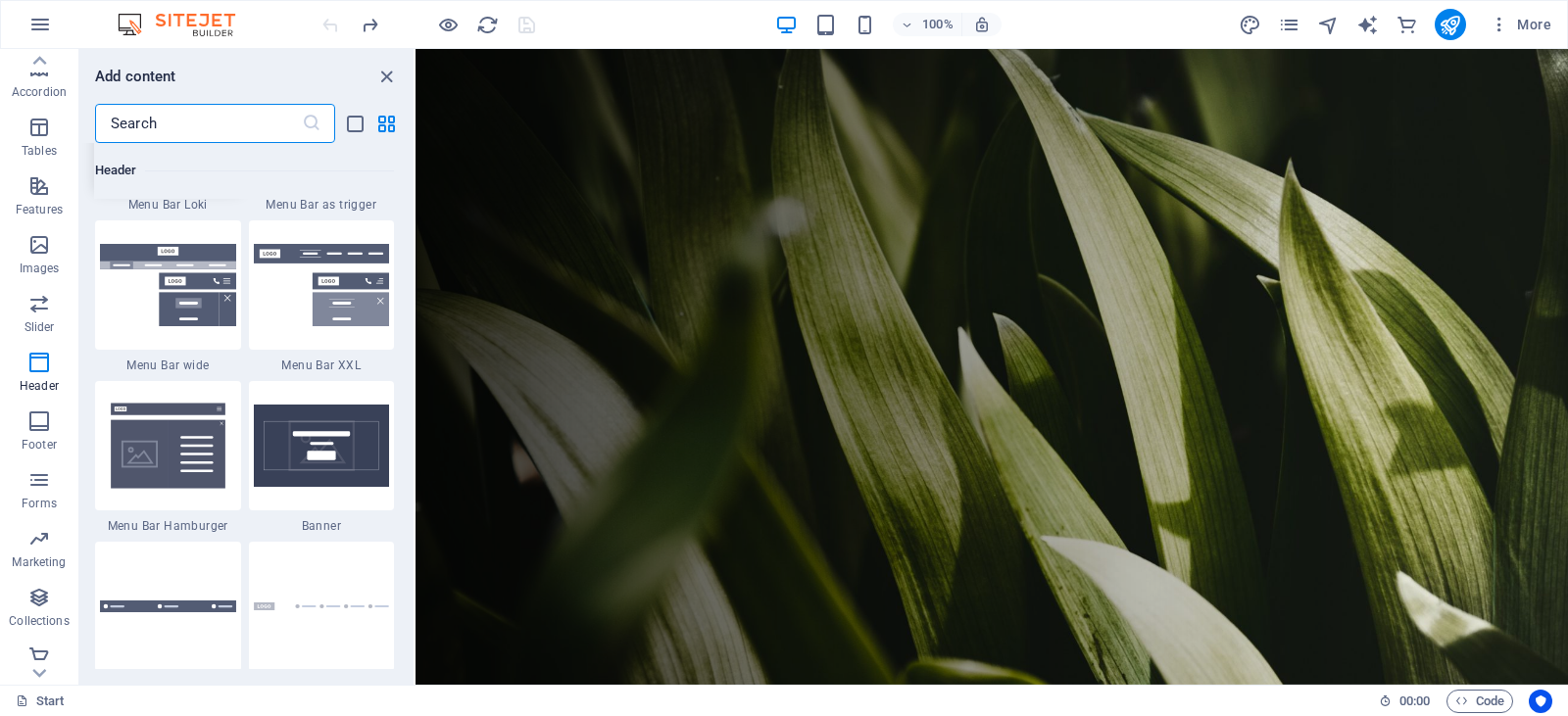
scroll to position [12290, 0]
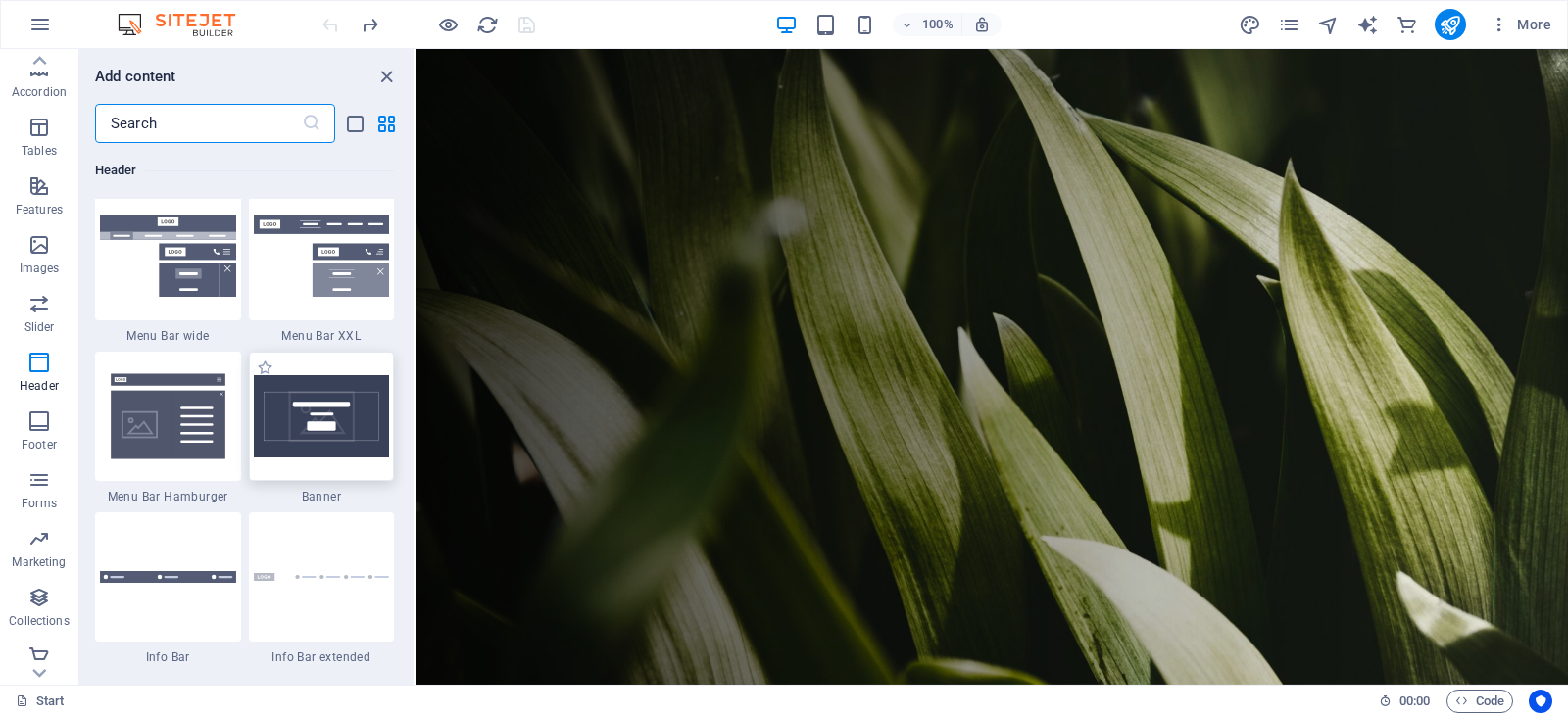
click at [323, 426] on img at bounding box center [322, 416] width 136 height 82
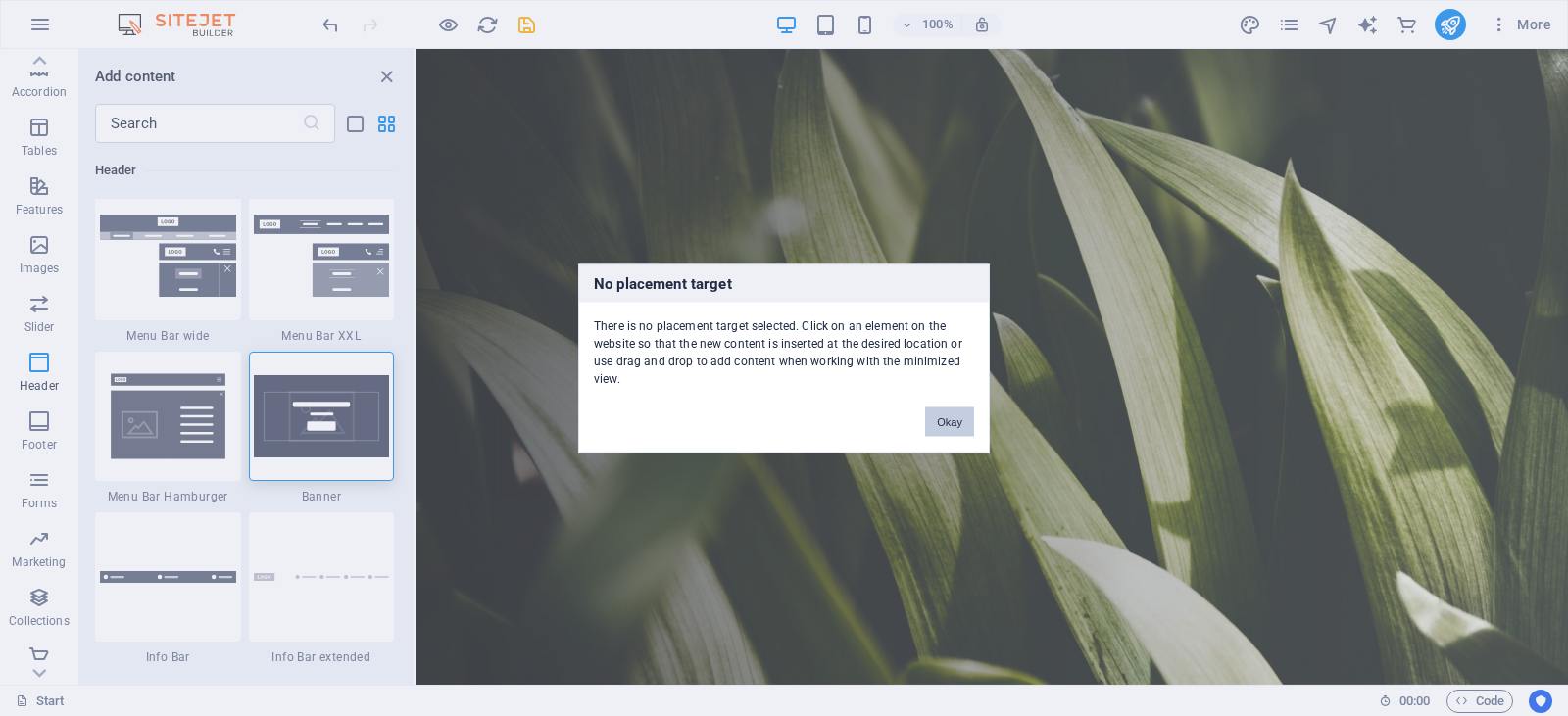
click at [943, 419] on button "Okay" at bounding box center [948, 422] width 49 height 30
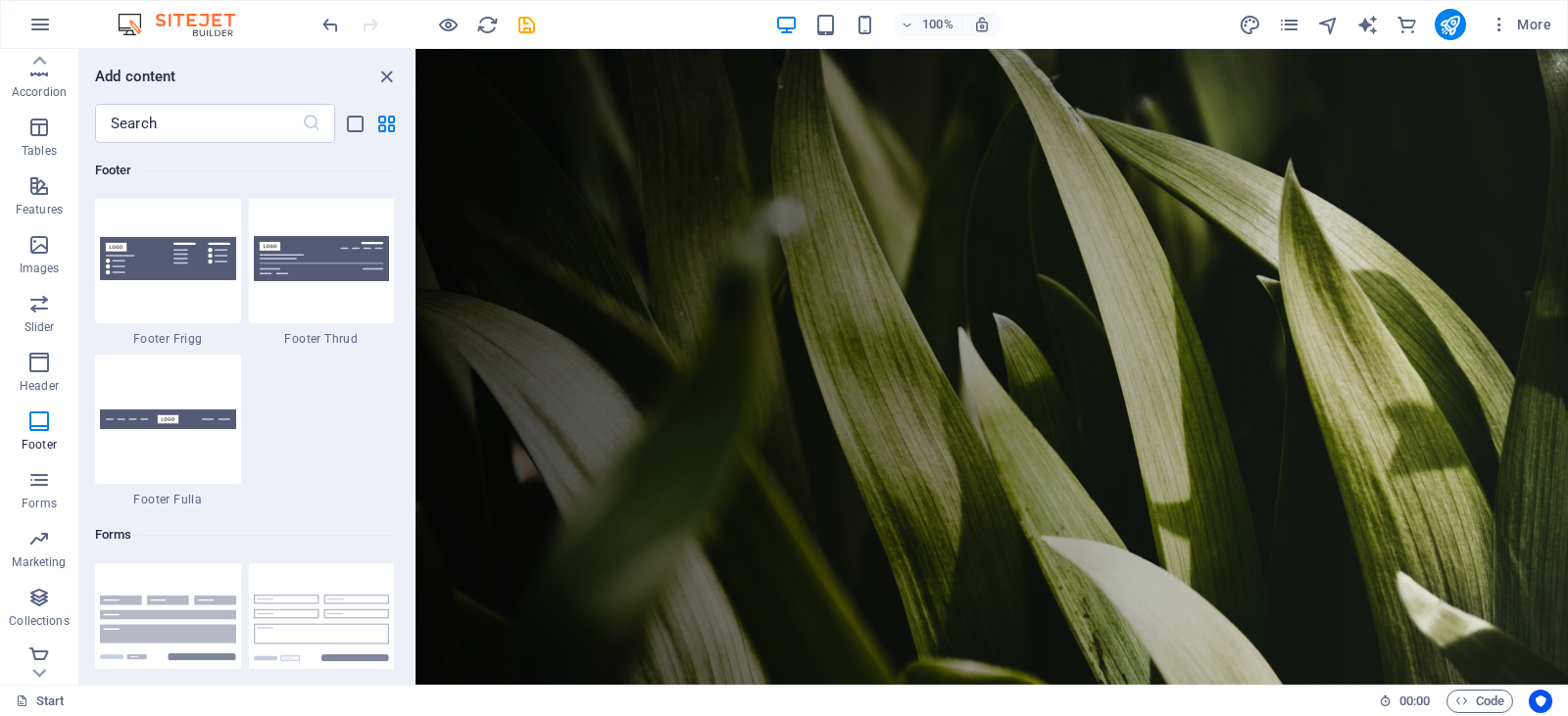
scroll to position [13956, 0]
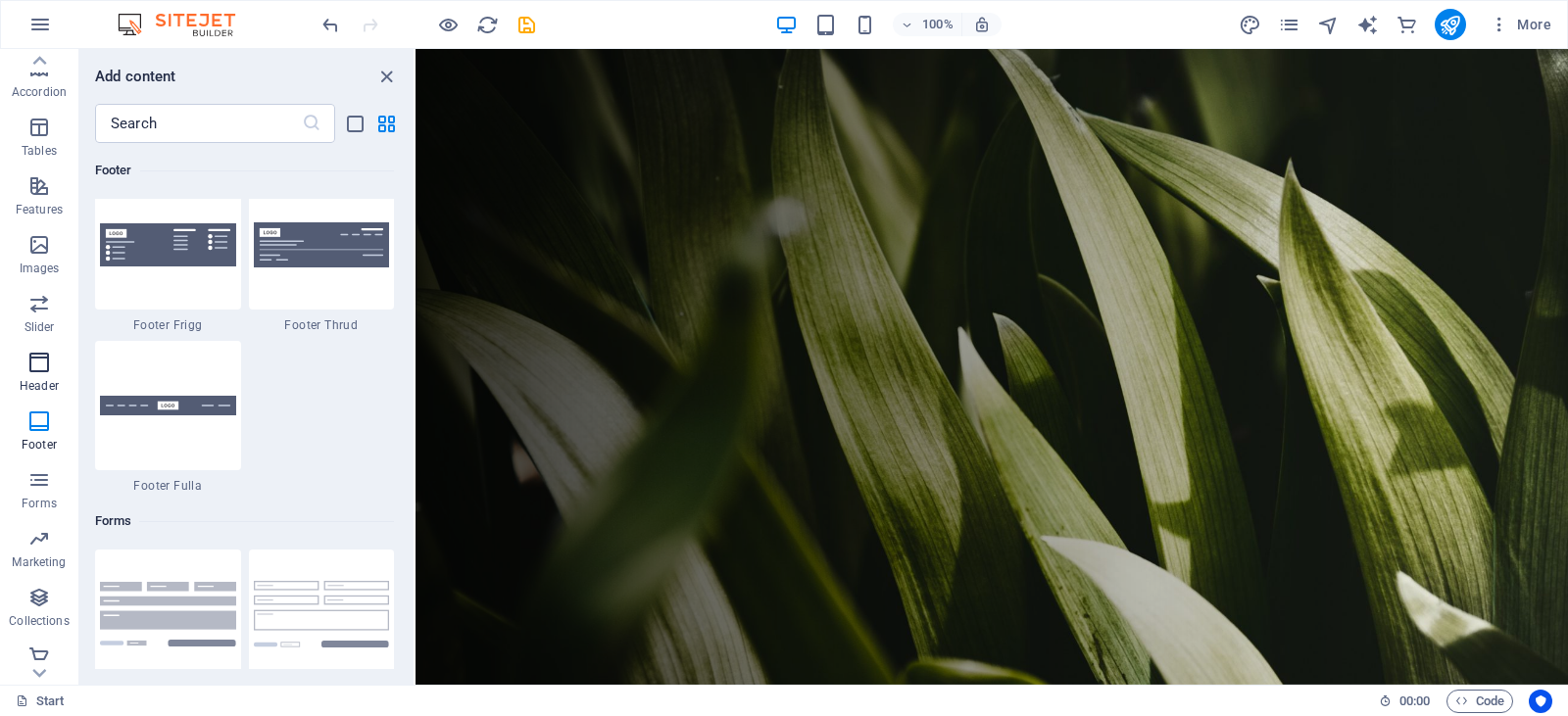
click at [37, 375] on span "Header" at bounding box center [39, 373] width 78 height 47
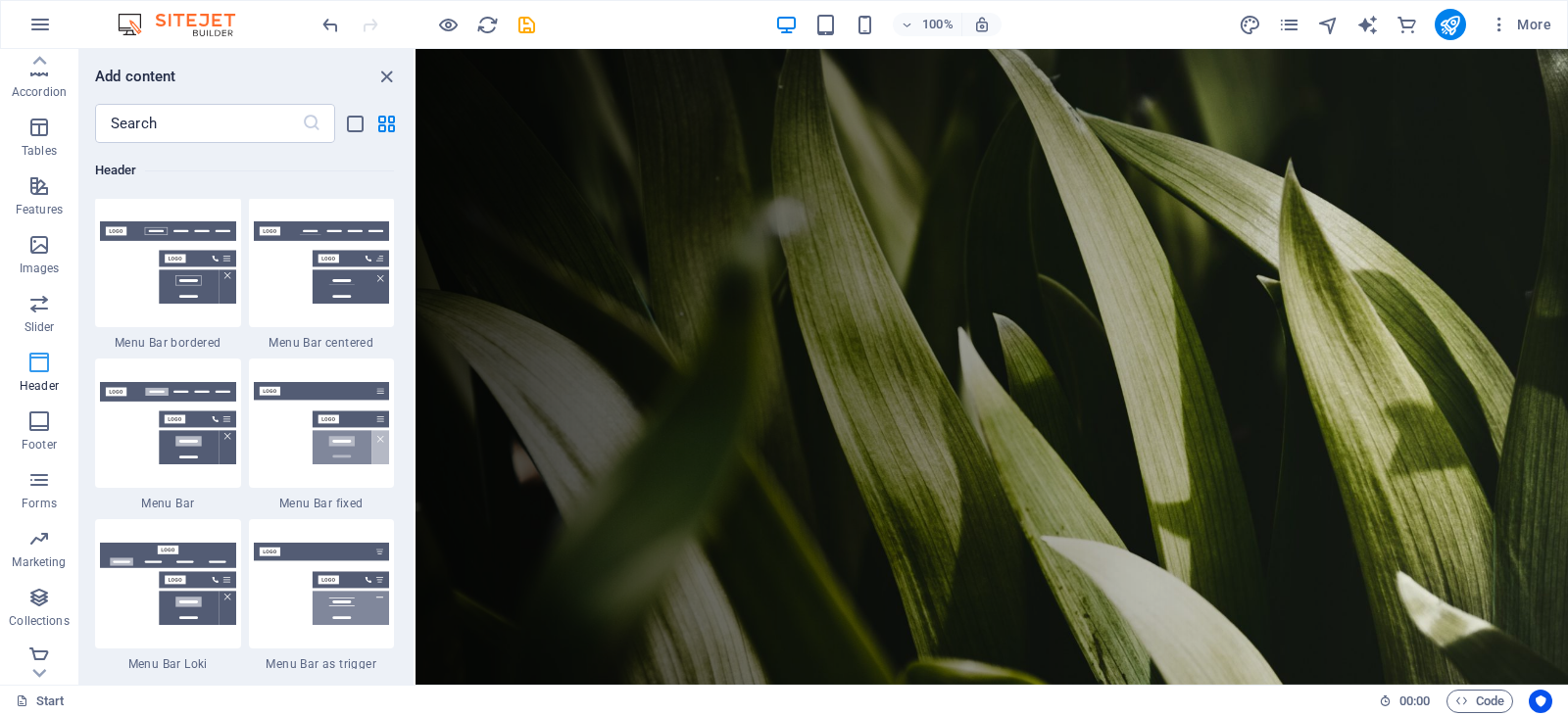
scroll to position [11800, 0]
